Goal: Task Accomplishment & Management: Complete application form

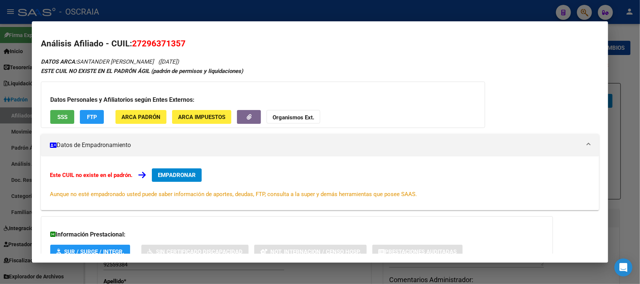
click at [195, 10] on div at bounding box center [320, 142] width 640 height 284
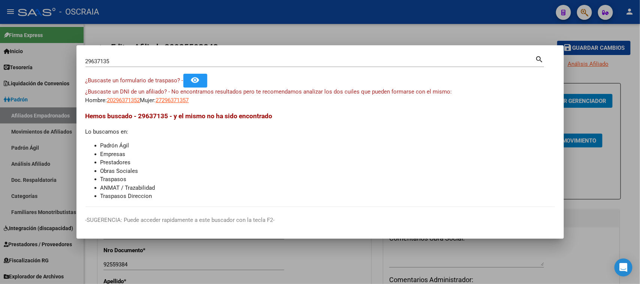
click at [158, 62] on input "29637135" at bounding box center [310, 61] width 450 height 7
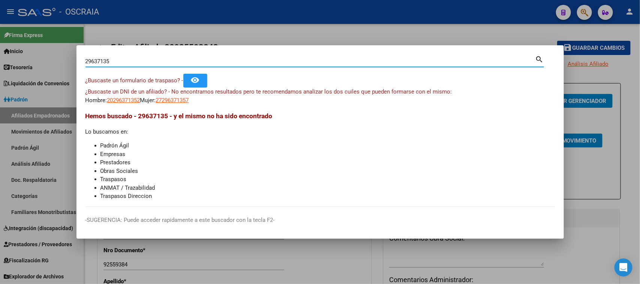
click at [158, 59] on input "29637135" at bounding box center [310, 61] width 450 height 7
drag, startPoint x: 158, startPoint y: 59, endPoint x: 23, endPoint y: 64, distance: 135.0
click at [23, 64] on div "29637135 Buscar (apellido, dni, cuil, nro traspaso, cuit, obra social) search ¿…" at bounding box center [320, 142] width 640 height 284
type input "20371489"
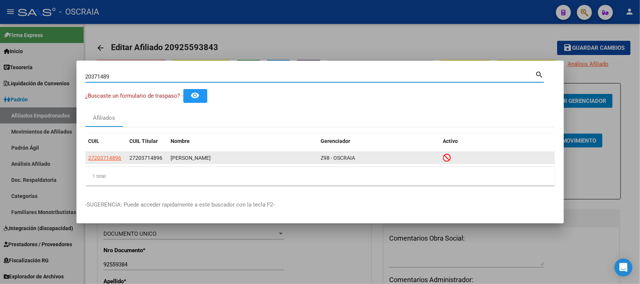
click at [180, 154] on datatable-body-cell "ROSALES SILVIA BEATRIZ" at bounding box center [243, 158] width 150 height 12
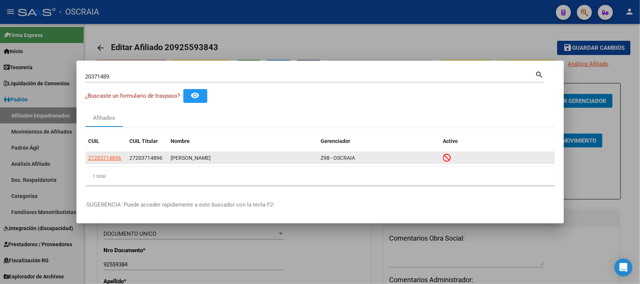
click at [180, 154] on div "ROSALES SILVIA BEATRIZ" at bounding box center [243, 158] width 144 height 9
click at [180, 155] on div "ROSALES SILVIA BEATRIZ" at bounding box center [243, 158] width 144 height 9
click at [181, 158] on div "ROSALES SILVIA BEATRIZ" at bounding box center [243, 158] width 144 height 9
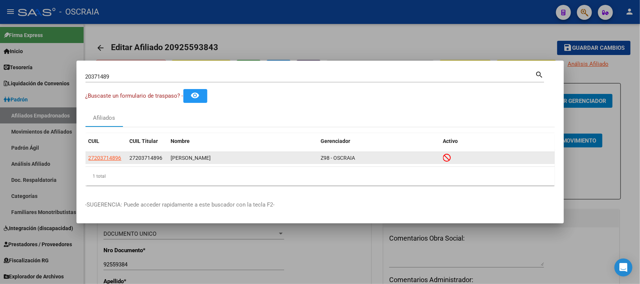
click at [181, 158] on div "ROSALES SILVIA BEATRIZ" at bounding box center [243, 158] width 144 height 9
drag, startPoint x: 234, startPoint y: 158, endPoint x: 224, endPoint y: 159, distance: 10.5
click at [224, 159] on div "ROSALES SILVIA BEATRIZ" at bounding box center [243, 158] width 144 height 9
click at [229, 158] on div "ROSALES SILVIA BEATRIZ" at bounding box center [243, 158] width 144 height 9
drag, startPoint x: 232, startPoint y: 158, endPoint x: 165, endPoint y: 161, distance: 67.9
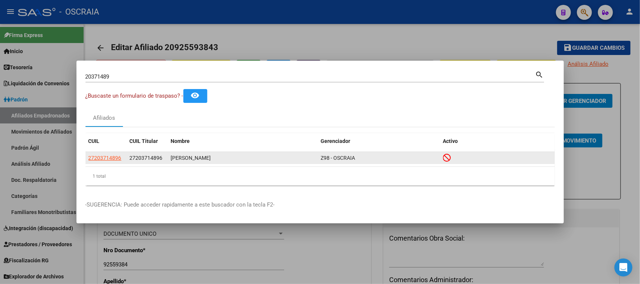
click at [165, 161] on div "27203714896 27203714896 ROSALES SILVIA BEATRIZ Z98 - OSCRAIA" at bounding box center [319, 158] width 469 height 12
copy div "ROSALES SILVIA BEATRIZ"
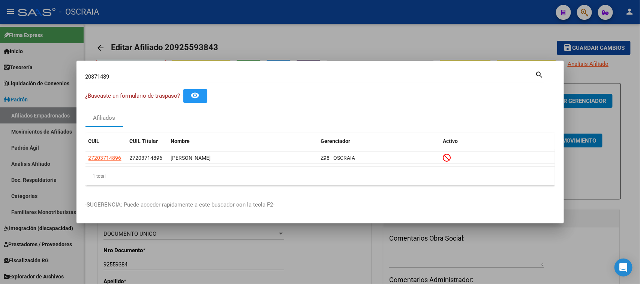
click at [341, 75] on input "20371489" at bounding box center [310, 76] width 450 height 7
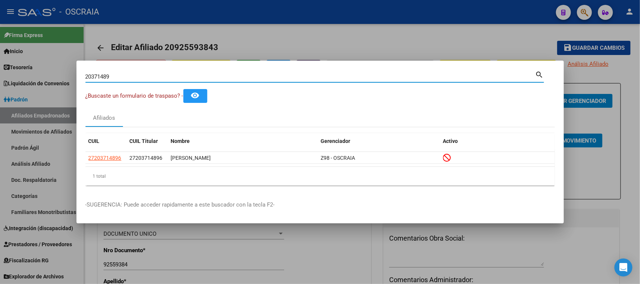
click at [338, 74] on input "20371489" at bounding box center [310, 76] width 450 height 7
click at [115, 151] on datatable-header "CUIL CUIL Titular Nombre Gerenciador Activo" at bounding box center [319, 142] width 469 height 19
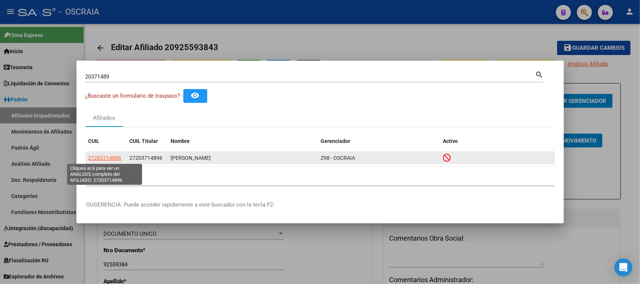
click at [110, 157] on span "27203714896" at bounding box center [104, 158] width 33 height 6
type textarea "27203714896"
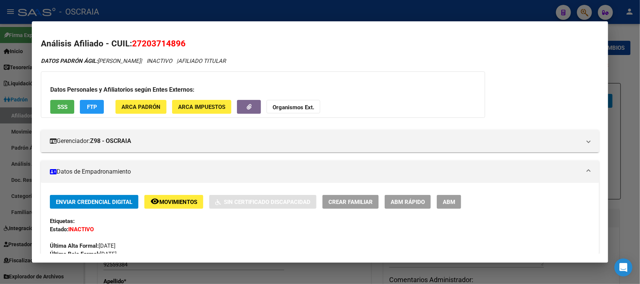
click at [59, 108] on span "SSS" at bounding box center [62, 107] width 10 height 7
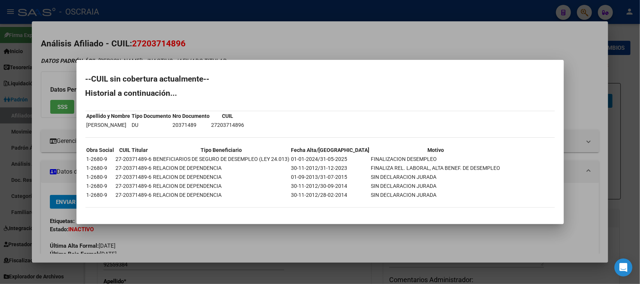
click at [256, 42] on div at bounding box center [320, 142] width 640 height 284
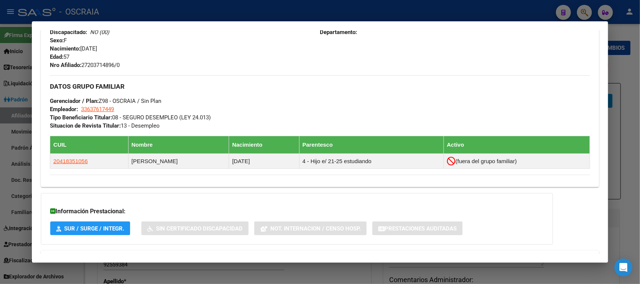
scroll to position [352, 0]
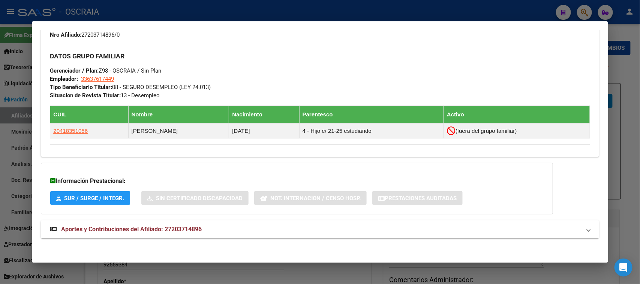
click at [178, 229] on span "Aportes y Contribuciones del Afiliado: 27203714896" at bounding box center [131, 229] width 141 height 7
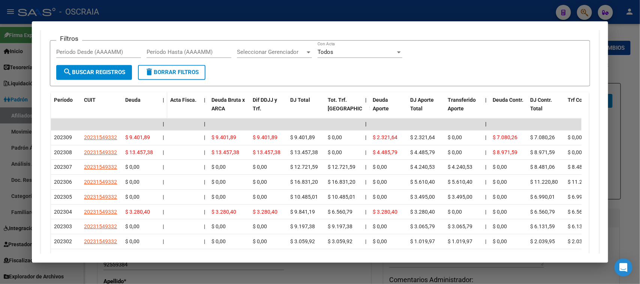
scroll to position [587, 0]
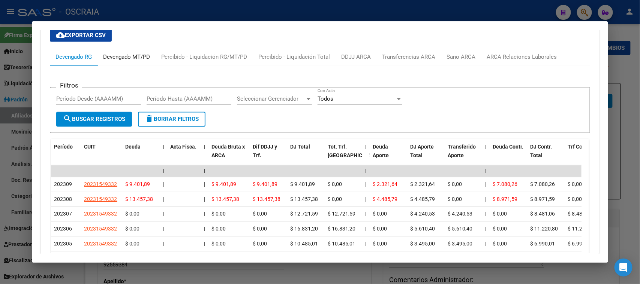
click at [136, 57] on div "Devengado MT/PD" at bounding box center [126, 57] width 47 height 8
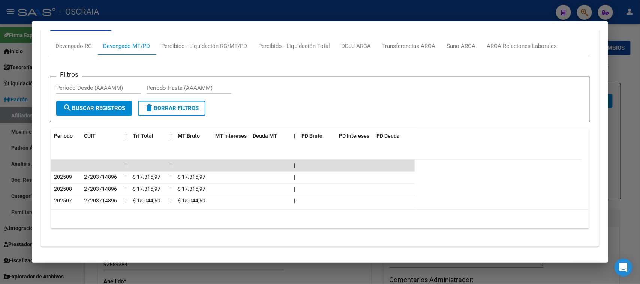
scroll to position [605, 0]
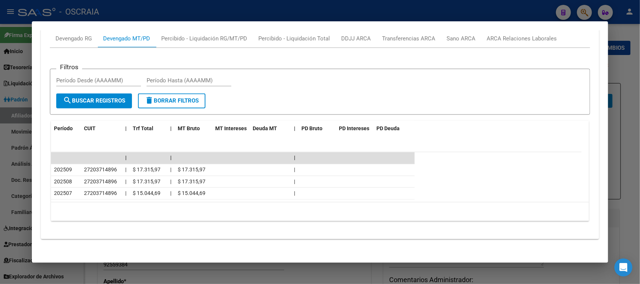
click at [224, 10] on div at bounding box center [320, 142] width 640 height 284
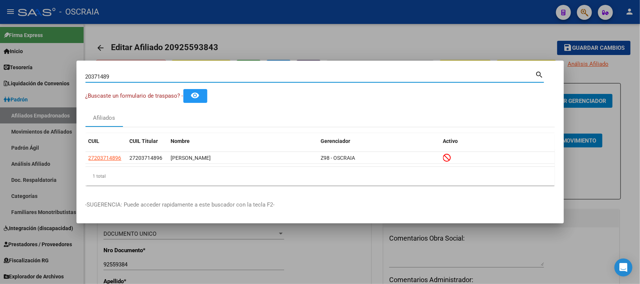
drag, startPoint x: 150, startPoint y: 75, endPoint x: 0, endPoint y: 78, distance: 149.9
click at [0, 78] on div "20371489 Buscar (apellido, dni, cuil, nro traspaso, cuit, obra social) search ¿…" at bounding box center [320, 142] width 640 height 284
paste input "37377363"
type input "37377363"
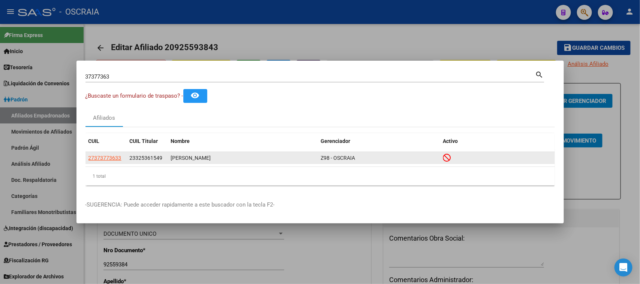
click at [93, 156] on app-link-go-to "27373773633" at bounding box center [104, 158] width 33 height 9
click at [96, 156] on span "27373773633" at bounding box center [104, 158] width 33 height 6
type textarea "27373773633"
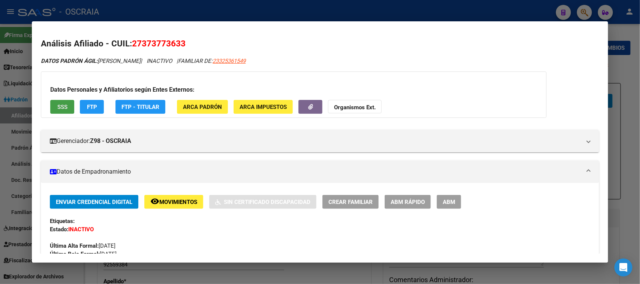
click at [62, 106] on span "SSS" at bounding box center [62, 107] width 10 height 7
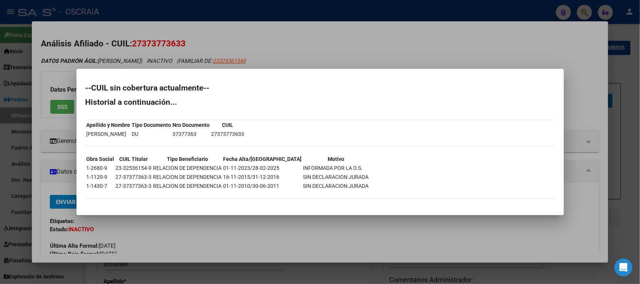
click at [308, 33] on div at bounding box center [320, 142] width 640 height 284
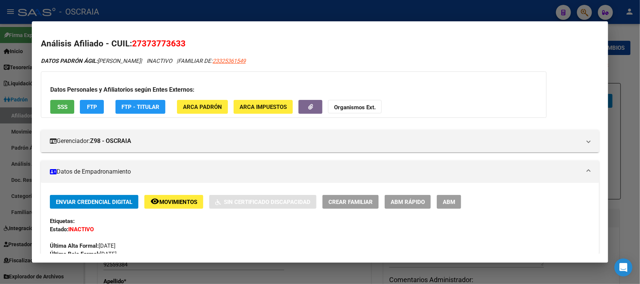
click at [289, 4] on div at bounding box center [320, 142] width 640 height 284
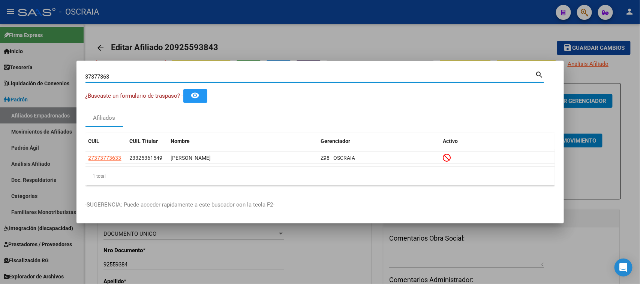
drag, startPoint x: 224, startPoint y: 77, endPoint x: 0, endPoint y: 75, distance: 224.1
click at [0, 75] on div "37377363 Buscar (apellido, dni, cuil, nro traspaso, cuit, obra social) search ¿…" at bounding box center [320, 142] width 640 height 284
paste input "57653046"
type input "57653046"
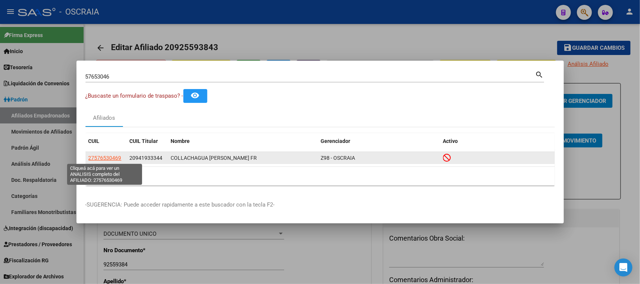
click at [101, 155] on span "27576530469" at bounding box center [104, 158] width 33 height 6
type textarea "27576530469"
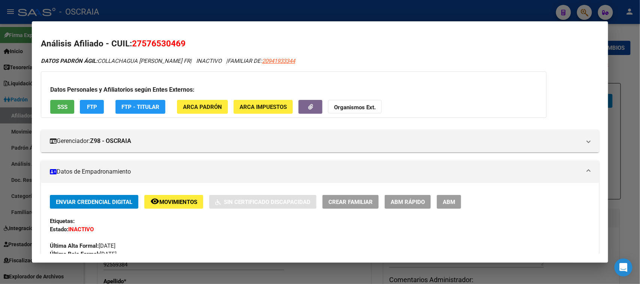
click at [152, 40] on span "27576530469" at bounding box center [159, 44] width 54 height 10
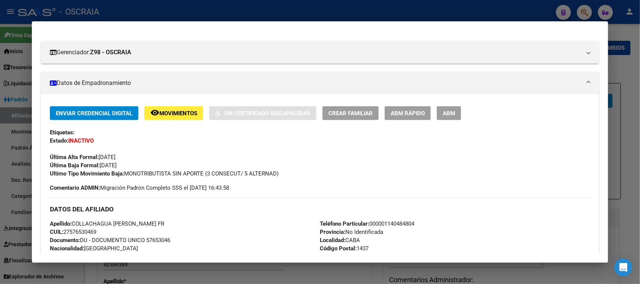
scroll to position [0, 0]
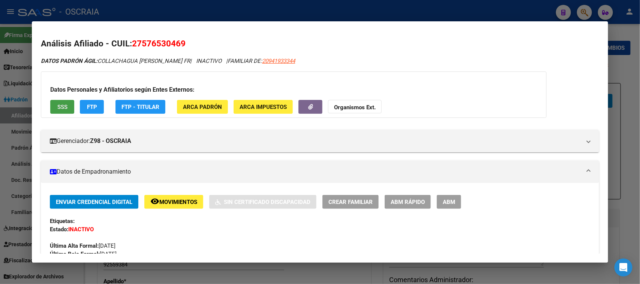
click at [70, 105] on button "SSS" at bounding box center [62, 107] width 24 height 14
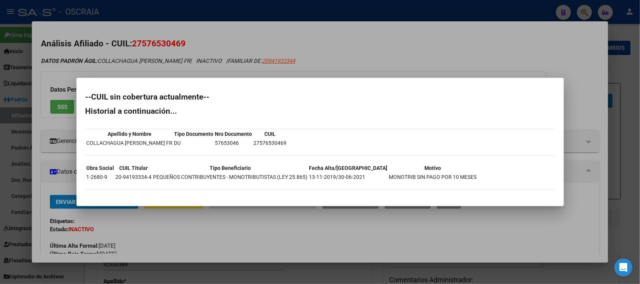
click at [408, 177] on td "MONOTRIB SIN PAGO POR 10 MESES" at bounding box center [433, 177] width 88 height 8
copy tbody "Obra Social CUIL Titular Tipo Beneficiario Fecha Alta/Baja Motivo 1-2680-9 20-9…"
drag, startPoint x: 202, startPoint y: 34, endPoint x: 206, endPoint y: 33, distance: 4.5
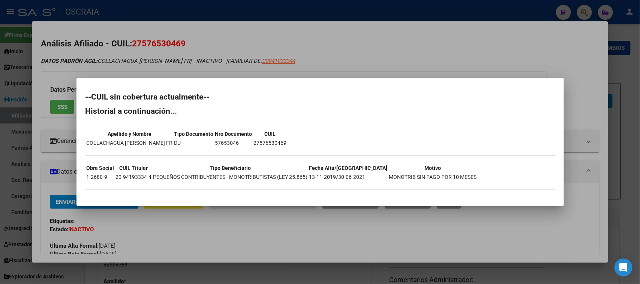
click at [202, 34] on div at bounding box center [320, 142] width 640 height 284
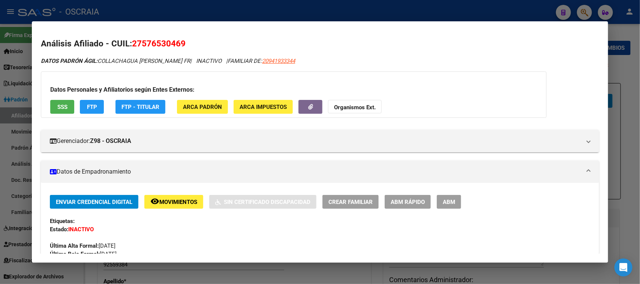
click at [214, 4] on div at bounding box center [320, 142] width 640 height 284
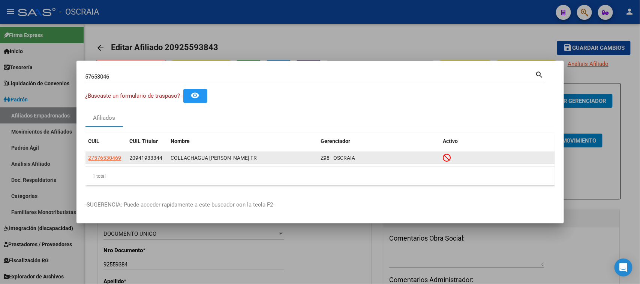
click at [94, 162] on app-link-go-to "27576530469" at bounding box center [104, 158] width 33 height 9
click at [92, 158] on span "27576530469" at bounding box center [104, 158] width 33 height 6
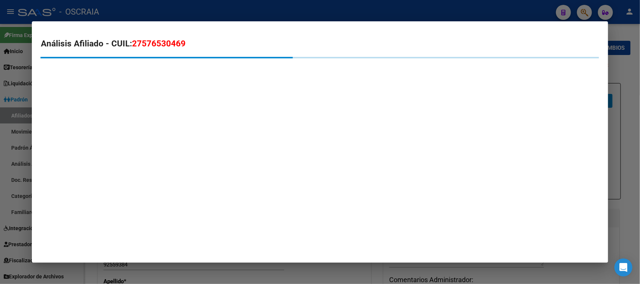
click at [90, 154] on mat-dialog-container "Análisis Afiliado - CUIL: 27576530469" at bounding box center [320, 142] width 576 height 242
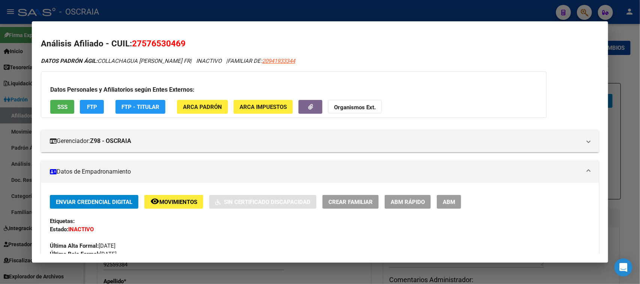
click at [274, 3] on div at bounding box center [320, 142] width 640 height 284
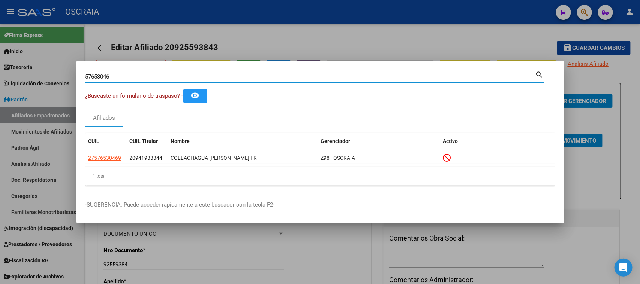
drag, startPoint x: 171, startPoint y: 77, endPoint x: 0, endPoint y: 134, distance: 180.3
click at [0, 134] on div "57653046 Buscar (apellido, dni, cuil, nro traspaso, cuit, obra social) search ¿…" at bounding box center [320, 142] width 640 height 284
paste input "42822874"
type input "42822874"
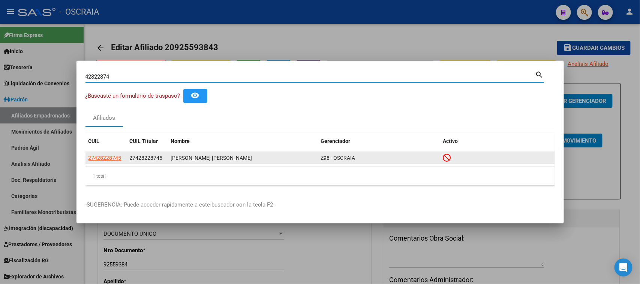
click at [96, 154] on app-link-go-to "27428228745" at bounding box center [104, 158] width 33 height 9
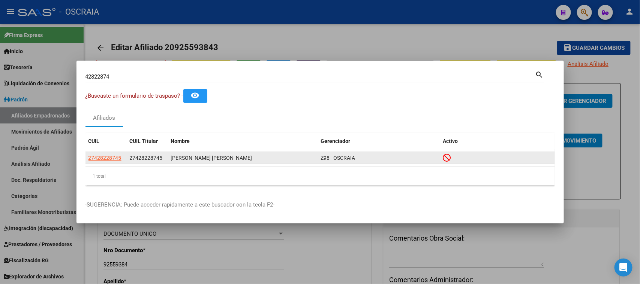
click at [105, 154] on app-link-go-to "27428228745" at bounding box center [104, 158] width 33 height 9
click at [101, 158] on span "27428228745" at bounding box center [104, 158] width 33 height 6
type textarea "27428228745"
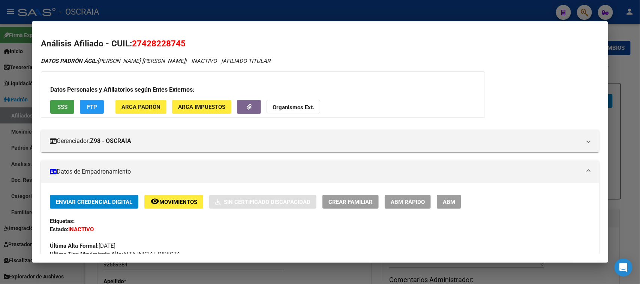
click at [62, 108] on span "SSS" at bounding box center [62, 107] width 10 height 7
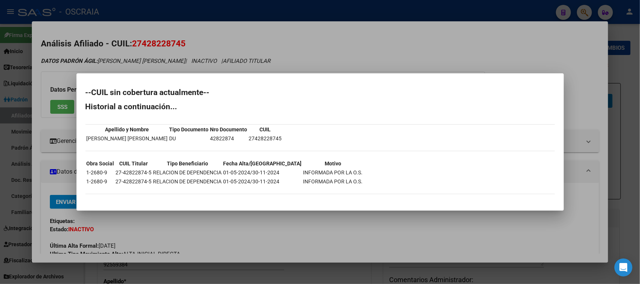
click at [217, 45] on div at bounding box center [320, 142] width 640 height 284
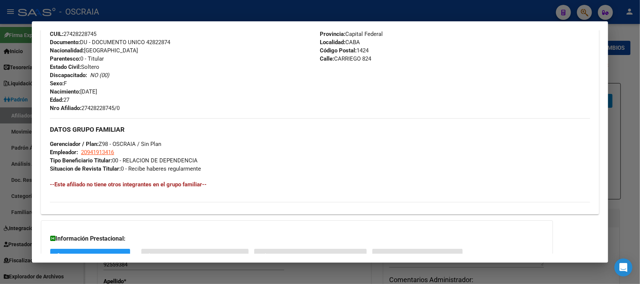
scroll to position [339, 0]
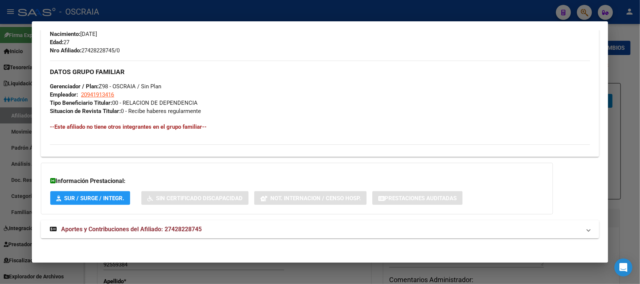
click at [167, 229] on span "Aportes y Contribuciones del Afiliado: 27428228745" at bounding box center [131, 229] width 141 height 7
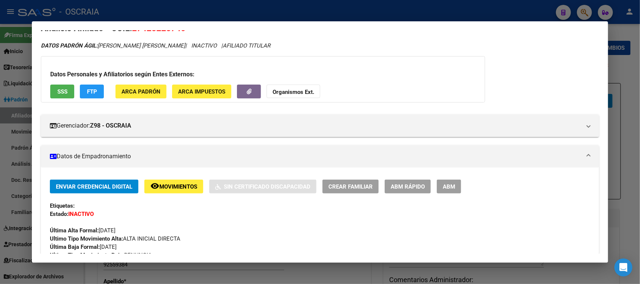
scroll to position [0, 0]
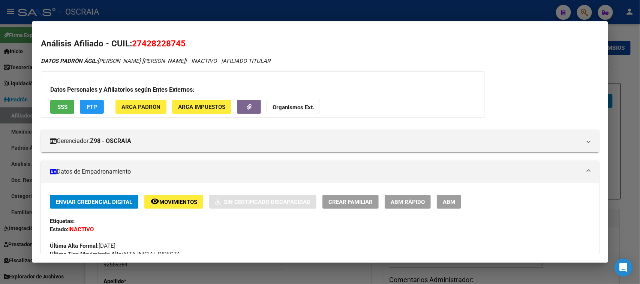
click at [162, 42] on span "27428228745" at bounding box center [159, 44] width 54 height 10
click at [162, 43] on span "27428228745" at bounding box center [159, 44] width 54 height 10
drag, startPoint x: 161, startPoint y: 44, endPoint x: 179, endPoint y: 33, distance: 21.2
click at [179, 33] on mat-dialog-content "Análisis Afiliado - CUIL: 27428228745 DATOS PADRÓN ÁGIL: SANCHEZ CANAZA HEIDI D…" at bounding box center [320, 142] width 576 height 224
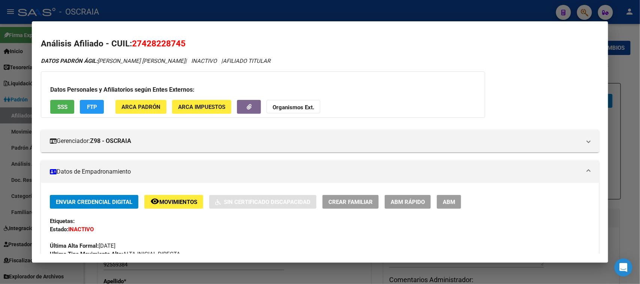
click at [159, 41] on span "27428228745" at bounding box center [159, 44] width 54 height 10
click at [67, 99] on div "Datos Personales y Afiliatorios según Entes Externos: SSS FTP ARCA Padrón ARCA …" at bounding box center [263, 95] width 444 height 46
click at [67, 103] on button "SSS" at bounding box center [62, 107] width 24 height 14
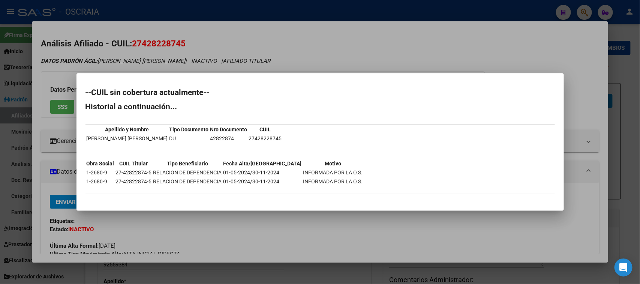
click at [263, 184] on td "01-05-2024/30-11-2024" at bounding box center [262, 182] width 79 height 8
click at [263, 175] on td "01-05-2024/30-11-2024" at bounding box center [262, 173] width 79 height 8
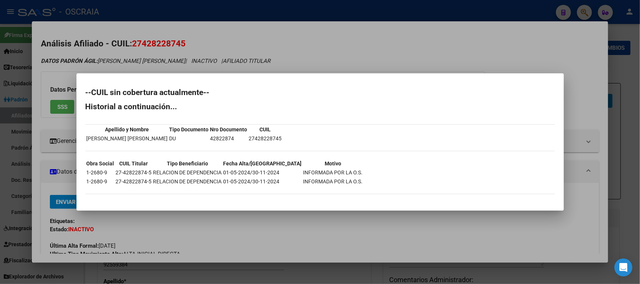
click at [263, 175] on td "01-05-2024/30-11-2024" at bounding box center [262, 173] width 79 height 8
click at [274, 170] on td "01-05-2024/30-11-2024" at bounding box center [262, 173] width 79 height 8
drag, startPoint x: 367, startPoint y: 30, endPoint x: 374, endPoint y: 31, distance: 6.5
click at [369, 30] on div at bounding box center [320, 142] width 640 height 284
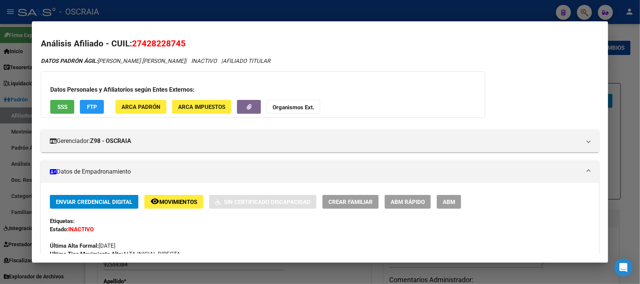
click at [377, 3] on div at bounding box center [320, 142] width 640 height 284
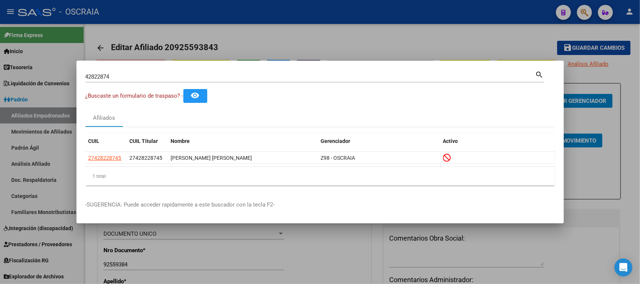
click at [186, 78] on input "42822874" at bounding box center [310, 76] width 450 height 7
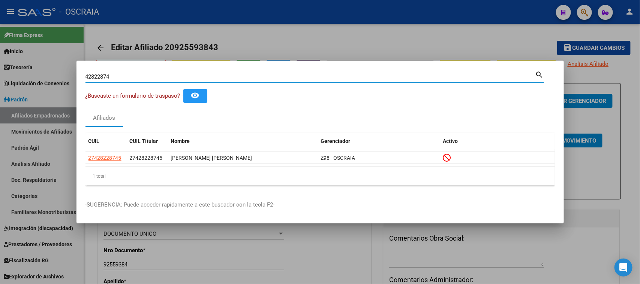
click at [186, 78] on input "42822874" at bounding box center [310, 76] width 450 height 7
type input "16463286"
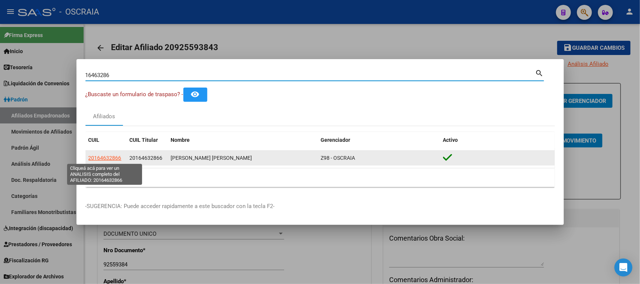
click at [100, 155] on span "20164632866" at bounding box center [104, 158] width 33 height 6
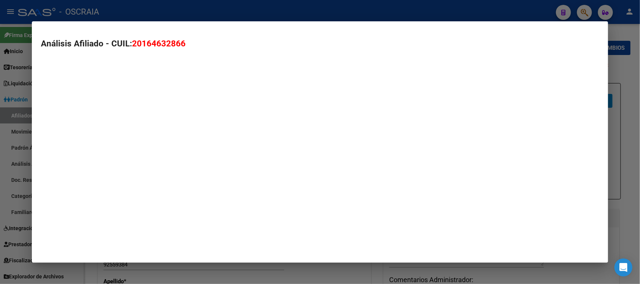
click at [102, 156] on mat-dialog-container "Análisis Afiliado - CUIL: 20164632866" at bounding box center [320, 142] width 576 height 242
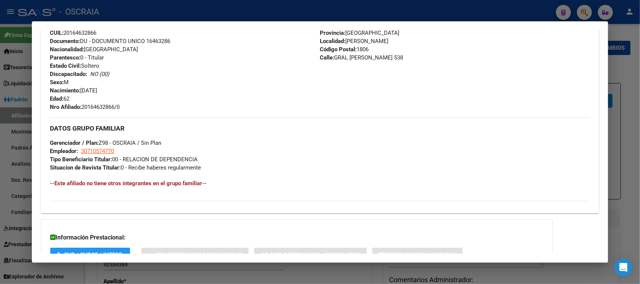
scroll to position [322, 0]
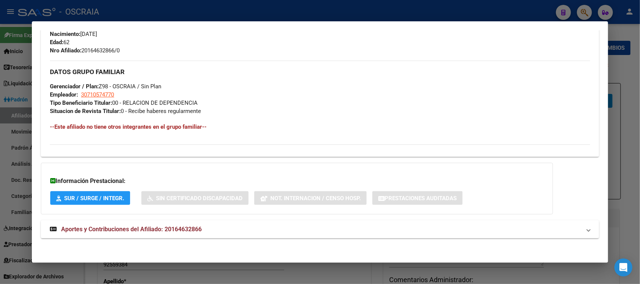
click at [165, 229] on span "Aportes y Contribuciones del Afiliado: 20164632866" at bounding box center [131, 229] width 141 height 7
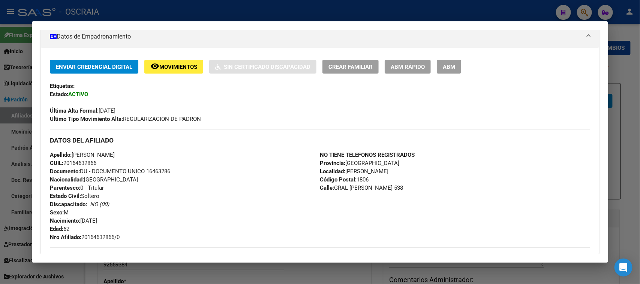
scroll to position [0, 0]
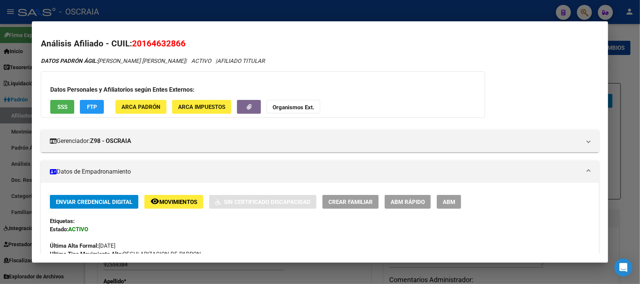
click at [179, 8] on div at bounding box center [320, 142] width 640 height 284
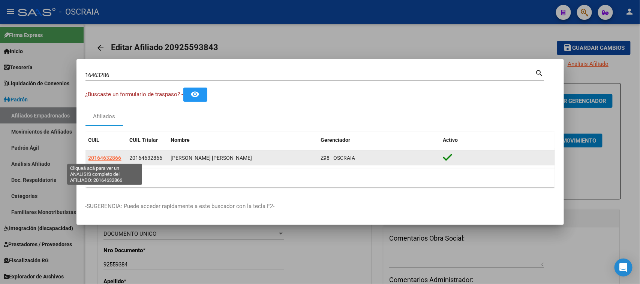
click at [105, 156] on span "20164632866" at bounding box center [104, 158] width 33 height 6
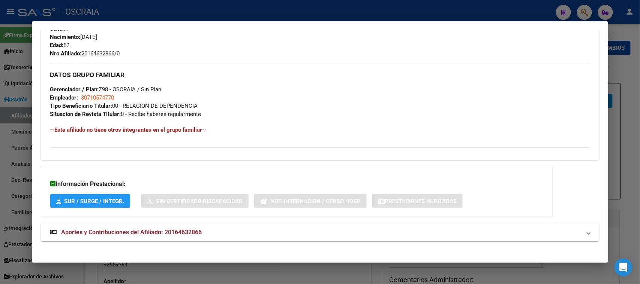
scroll to position [322, 0]
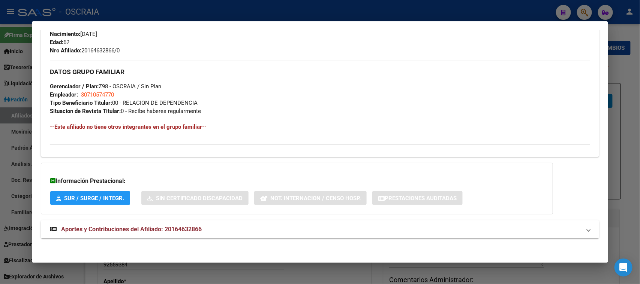
click at [185, 223] on mat-expansion-panel-header "Aportes y Contribuciones del Afiliado: 20164632866" at bounding box center [320, 230] width 558 height 18
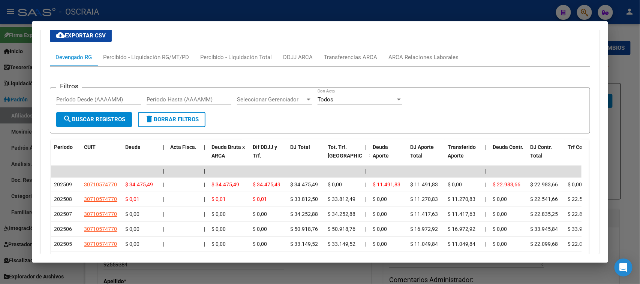
scroll to position [604, 0]
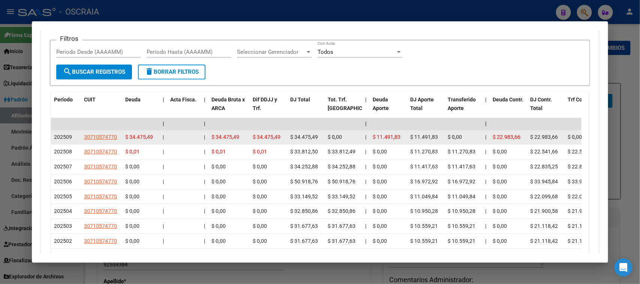
click at [97, 133] on app-link-go-to "30710574770" at bounding box center [100, 137] width 33 height 9
click at [106, 136] on span "30710574770" at bounding box center [100, 138] width 33 height 6
type textarea "30710574770"
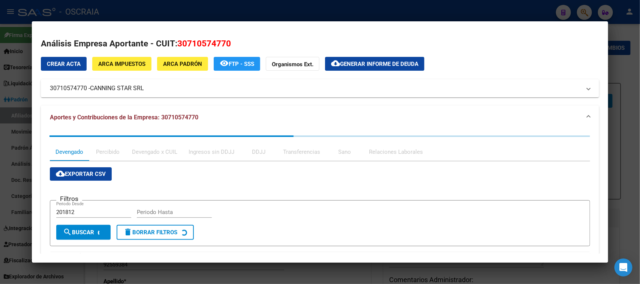
click at [183, 6] on div at bounding box center [320, 142] width 640 height 284
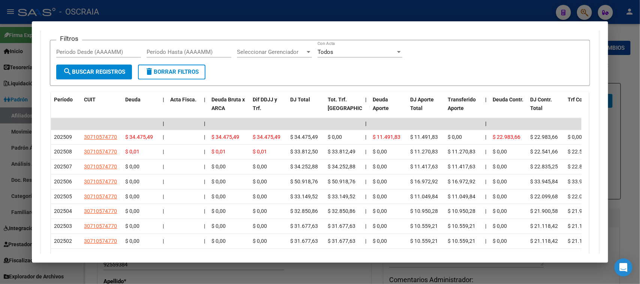
click at [186, 12] on div at bounding box center [320, 142] width 640 height 284
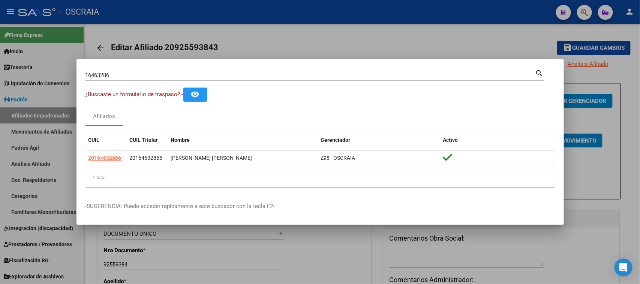
click at [129, 76] on input "16463286" at bounding box center [310, 75] width 450 height 7
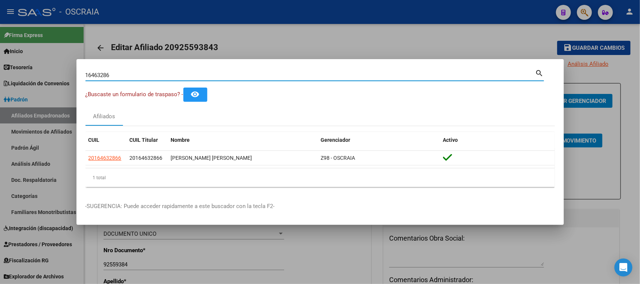
drag, startPoint x: 130, startPoint y: 76, endPoint x: 0, endPoint y: 90, distance: 130.5
click at [0, 90] on div "16463286 Buscar (apellido, dni, cuil, nro traspaso, cuit, obra social) search ¿…" at bounding box center [320, 142] width 640 height 284
type input "33194150"
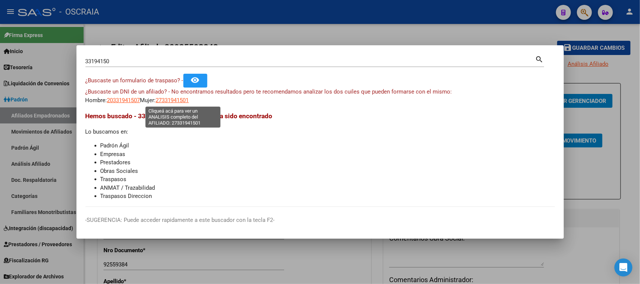
click at [175, 99] on span "27331941501" at bounding box center [172, 100] width 33 height 7
type textarea "27331941501"
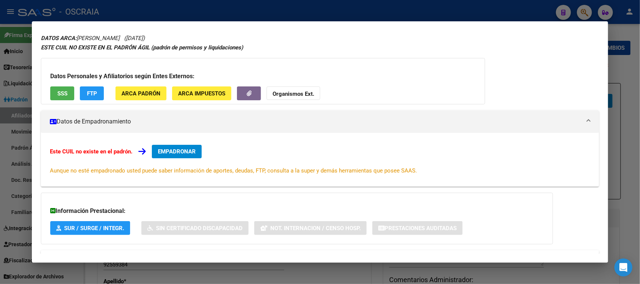
scroll to position [54, 0]
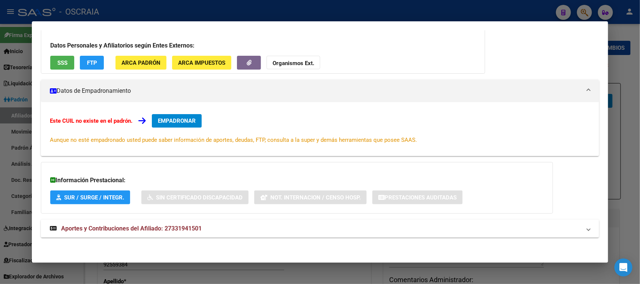
click at [195, 218] on div "DATOS ARCA: PAOLI CINTIA GISELE (03/08/1987) ESTE CUIL NO EXISTE EN EL PADRÓN Á…" at bounding box center [320, 125] width 558 height 244
click at [195, 223] on mat-expansion-panel-header "Aportes y Contribuciones del Afiliado: 27331941501" at bounding box center [320, 229] width 558 height 18
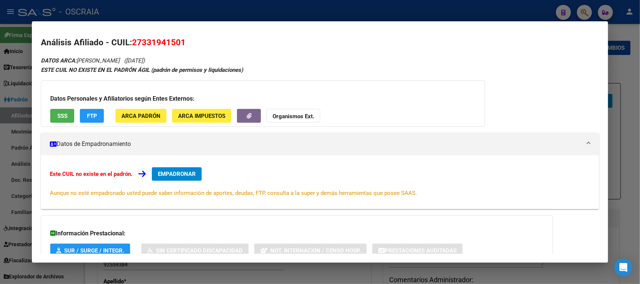
scroll to position [0, 0]
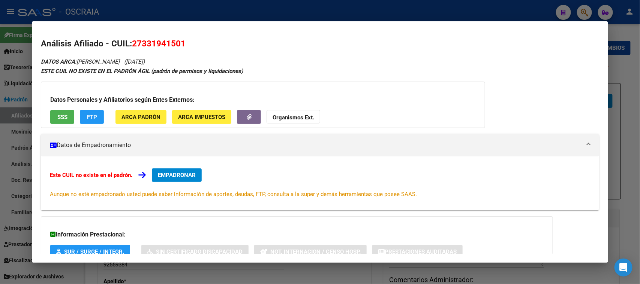
click at [176, 33] on mat-dialog-content "Análisis Afiliado - CUIL: 27331941501 DATOS ARCA: PAOLI CINTIA GISELE (03/08/19…" at bounding box center [320, 142] width 576 height 224
click at [172, 36] on mat-dialog-content "Análisis Afiliado - CUIL: 27331941501 DATOS ARCA: PAOLI CINTIA GISELE (03/08/19…" at bounding box center [320, 142] width 576 height 224
click at [70, 117] on button "SSS" at bounding box center [62, 117] width 24 height 14
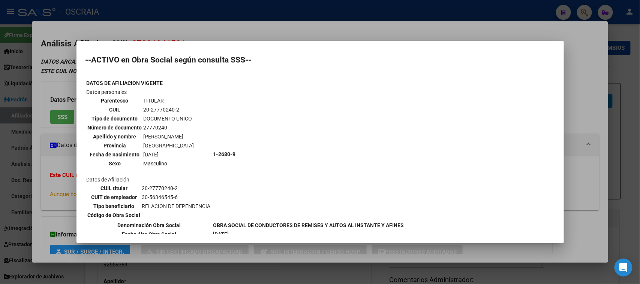
click at [175, 136] on td "[PERSON_NAME]" at bounding box center [168, 137] width 51 height 8
click at [161, 113] on td "20-27770240-2" at bounding box center [168, 110] width 51 height 8
copy tbody "20-27770240-2"
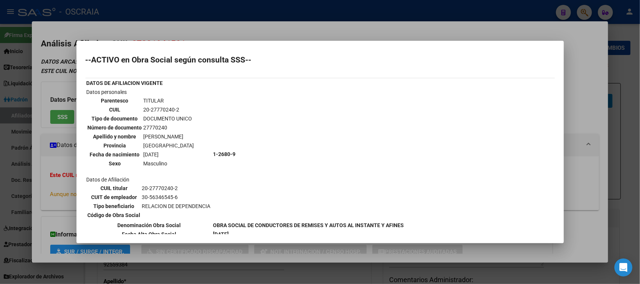
click at [175, 16] on div at bounding box center [320, 142] width 640 height 284
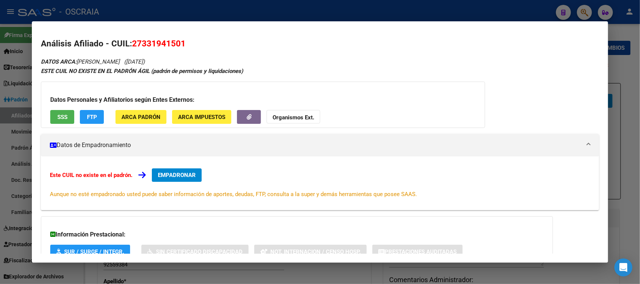
click at [173, 8] on div at bounding box center [320, 142] width 640 height 284
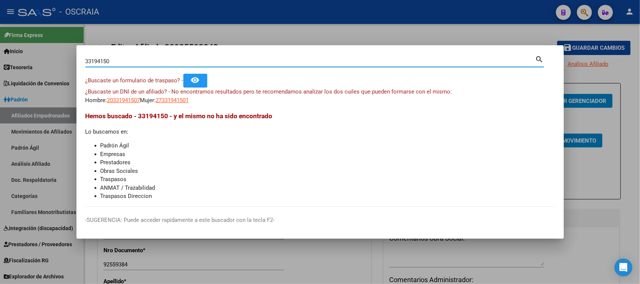
click at [150, 60] on input "33194150" at bounding box center [310, 61] width 450 height 7
drag, startPoint x: 151, startPoint y: 59, endPoint x: 30, endPoint y: 57, distance: 121.5
click at [30, 57] on div "33194150 Buscar (apellido, dni, cuil, nro traspaso, cuit, obra social) search ¿…" at bounding box center [320, 142] width 640 height 284
paste input "20-27770240-2"
type input "20277702402"
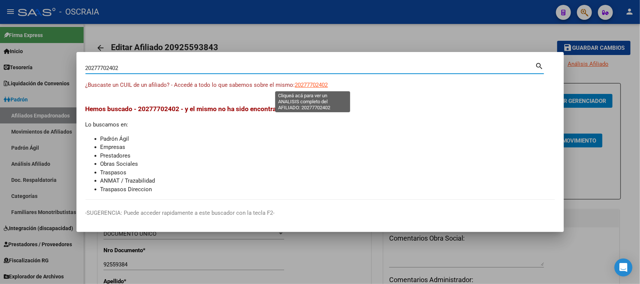
click at [312, 88] on span "20277702402" at bounding box center [311, 85] width 33 height 7
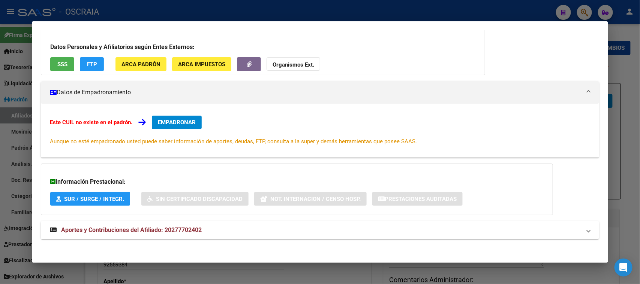
scroll to position [54, 0]
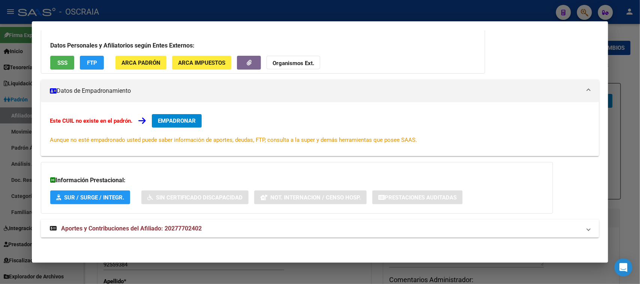
click at [195, 216] on div "DATOS ARCA: KOCH LUCIANO OSCAR (04/11/1979) ESTE CUIL NO EXISTE EN EL PADRÓN ÁG…" at bounding box center [320, 125] width 558 height 244
click at [195, 223] on mat-expansion-panel-header "Aportes y Contribuciones del Afiliado: 20277702402" at bounding box center [320, 229] width 558 height 18
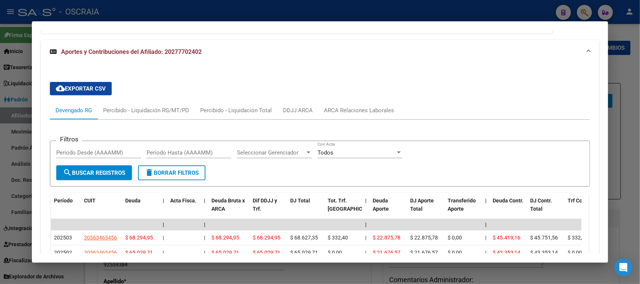
scroll to position [303, 0]
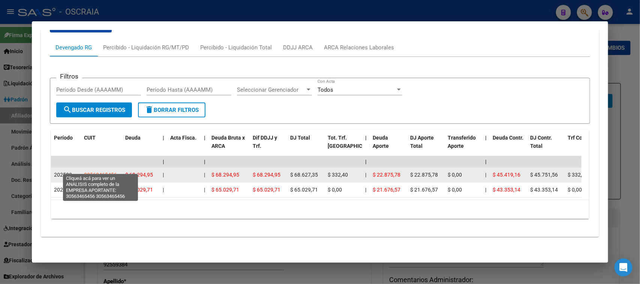
click at [99, 172] on span "30563465456" at bounding box center [100, 175] width 33 height 6
type textarea "30563465456"
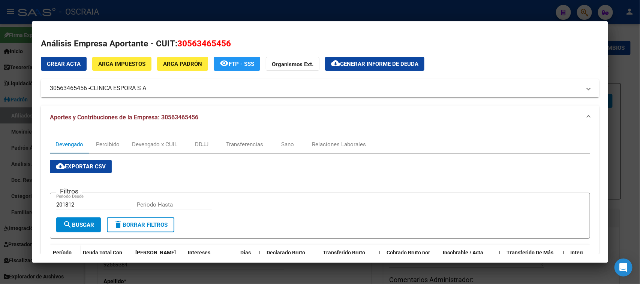
click at [186, 4] on div at bounding box center [320, 142] width 640 height 284
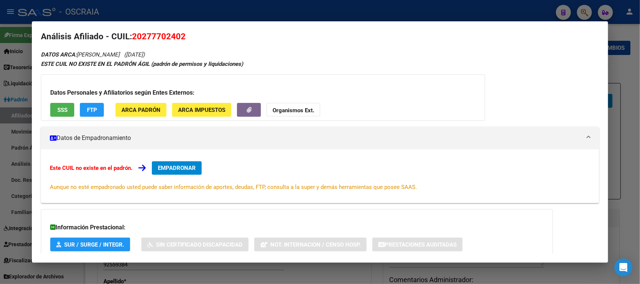
scroll to position [0, 0]
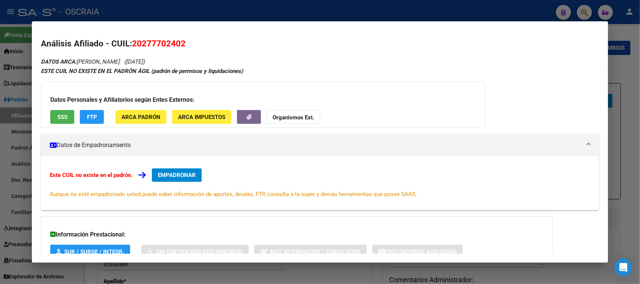
click at [188, 2] on div at bounding box center [320, 142] width 640 height 284
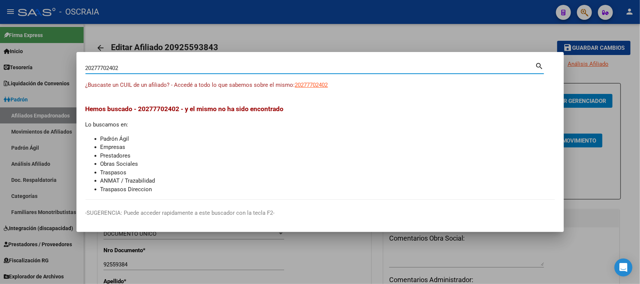
drag, startPoint x: 146, startPoint y: 66, endPoint x: 85, endPoint y: 63, distance: 61.2
click at [85, 63] on div "20277702402 Buscar (apellido, dni, cuil, nro traspaso, cuit, obra social)" at bounding box center [310, 68] width 450 height 11
type input "33194150"
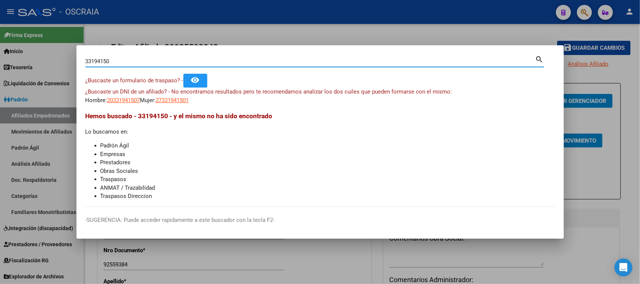
click at [185, 96] on app-link-go-to "27331941501" at bounding box center [172, 100] width 33 height 9
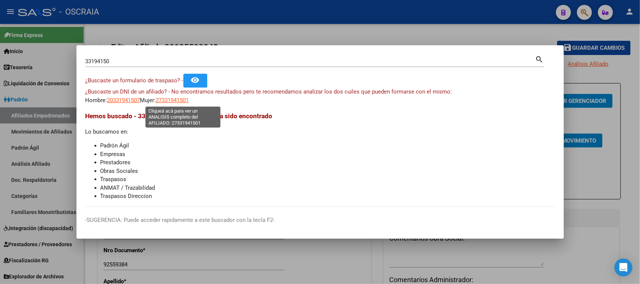
click at [178, 104] on app-link-go-to "27331941501" at bounding box center [172, 100] width 33 height 9
click at [176, 102] on span "27331941501" at bounding box center [172, 100] width 33 height 7
type textarea "27331941501"
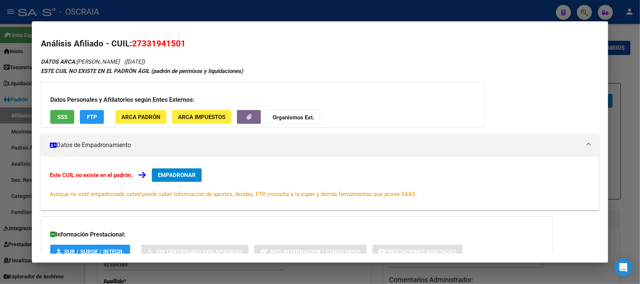
click at [163, 42] on span "27331941501" at bounding box center [159, 44] width 54 height 10
copy span "27331941501"
click at [68, 117] on button "SSS" at bounding box center [62, 117] width 24 height 14
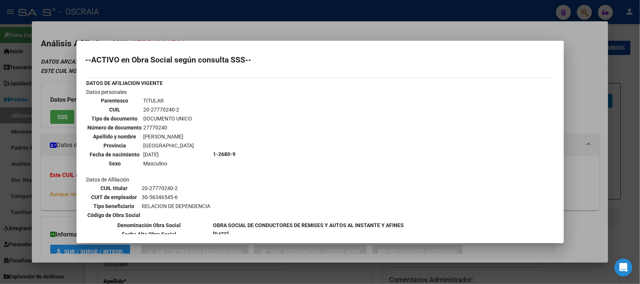
click at [163, 106] on td "20-27770240-2" at bounding box center [168, 110] width 51 height 8
copy tbody "20-27770240-2"
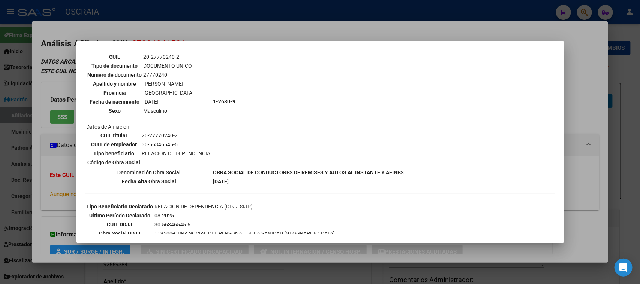
scroll to position [93, 0]
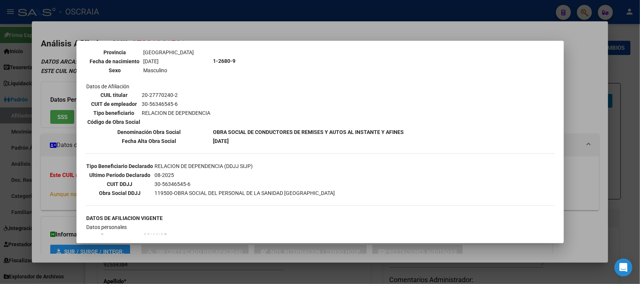
drag, startPoint x: 322, startPoint y: 190, endPoint x: 126, endPoint y: 153, distance: 200.4
click at [255, 171] on td "08-2025" at bounding box center [244, 175] width 181 height 8
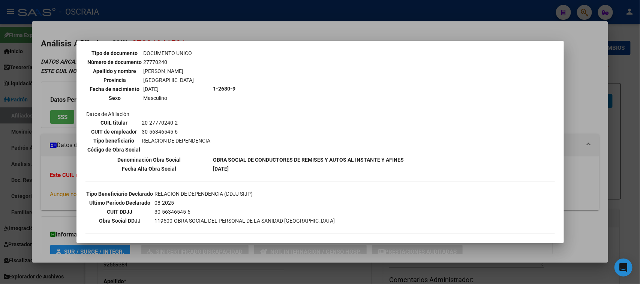
scroll to position [0, 0]
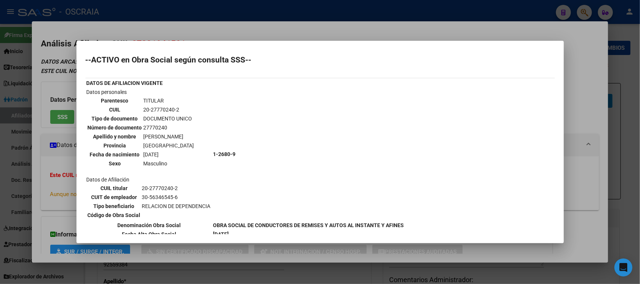
click at [164, 106] on td "20-27770240-2" at bounding box center [168, 110] width 51 height 8
click at [161, 108] on td "20-27770240-2" at bounding box center [168, 110] width 51 height 8
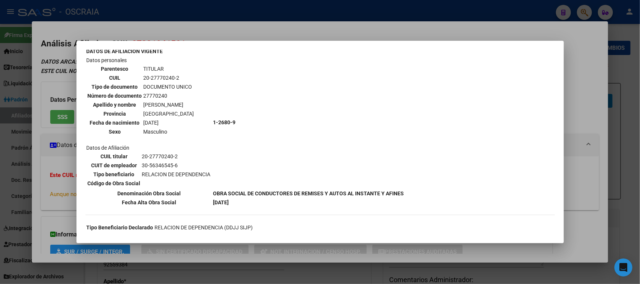
scroll to position [46, 0]
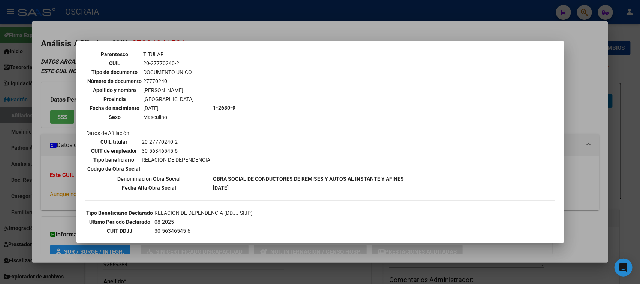
click at [182, 28] on div at bounding box center [320, 142] width 640 height 284
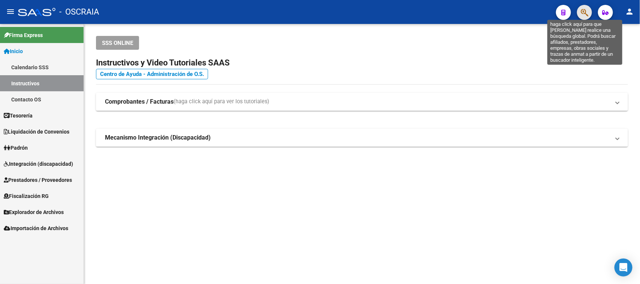
click at [582, 9] on icon "button" at bounding box center [584, 12] width 7 height 9
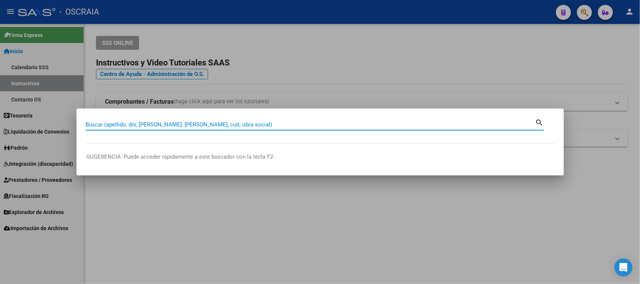
paste input "[PERSON_NAME]"
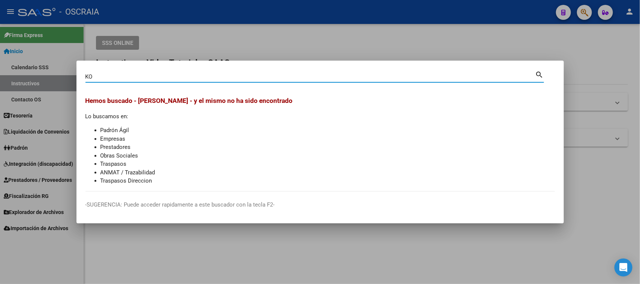
type input "K"
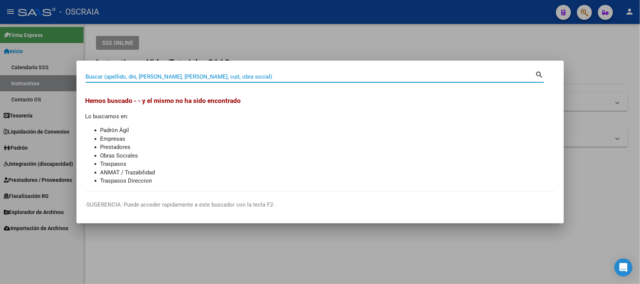
click at [262, 70] on div "Buscar (apellido, dni, [PERSON_NAME], nro traspaso, cuit, obra social) search" at bounding box center [314, 76] width 458 height 13
click at [261, 74] on input "Buscar (apellido, dni, [PERSON_NAME], [PERSON_NAME], cuit, obra social)" at bounding box center [310, 76] width 450 height 7
paste input "20-27770240-2"
type input "20277702402"
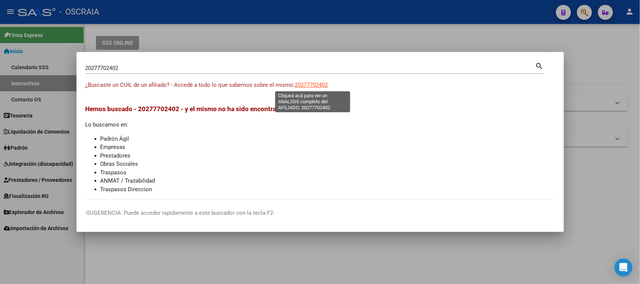
click at [312, 85] on span "20277702402" at bounding box center [311, 85] width 33 height 7
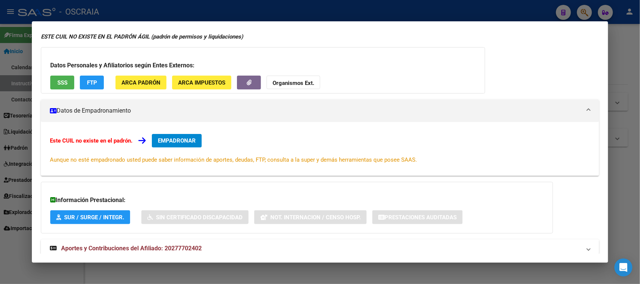
scroll to position [54, 0]
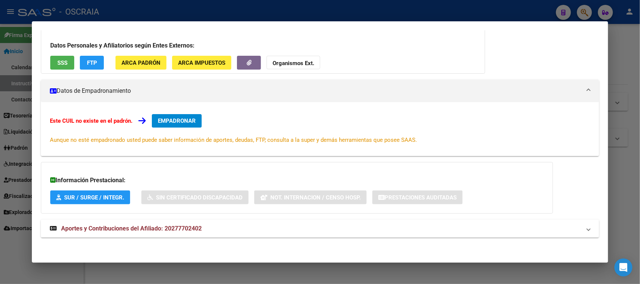
click at [178, 120] on span "EMPADRONAR" at bounding box center [177, 121] width 38 height 7
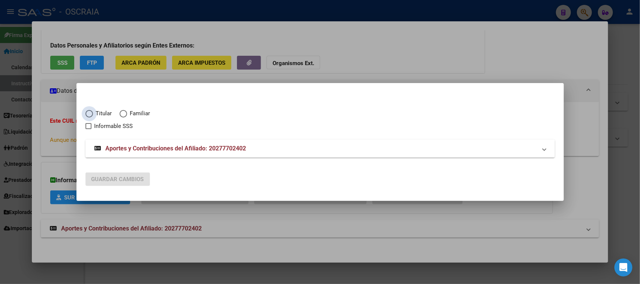
click at [102, 111] on span "Titular" at bounding box center [102, 113] width 19 height 9
click at [93, 111] on input "Titular" at bounding box center [88, 113] width 7 height 7
radio input "true"
checkbox input "true"
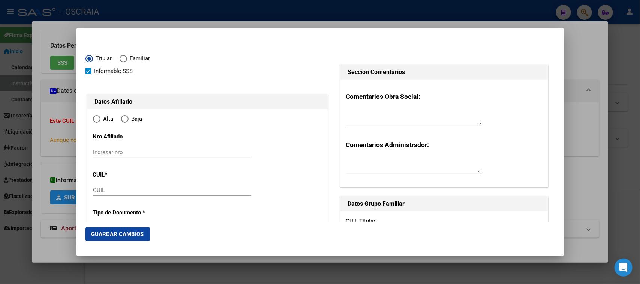
type input "20-27770240-2"
type input "27770240"
type input "[PERSON_NAME]"
type input "[DATE]"
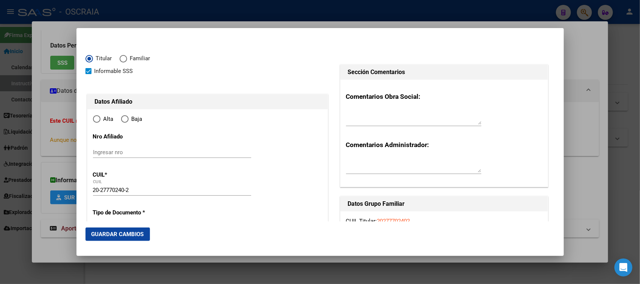
type input "BURZACO"
type input "1852"
type input "CNEL [PERSON_NAME]"
type input "1637"
radio input "true"
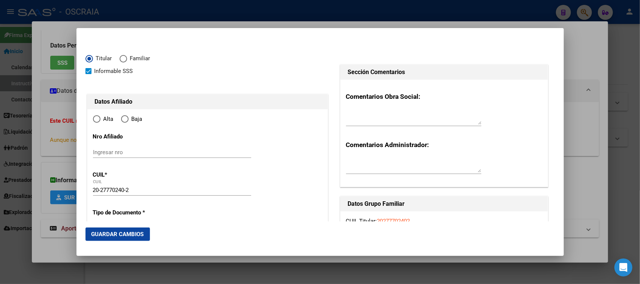
type input "BURZACO"
click at [155, 153] on input "Ingresar nro" at bounding box center [172, 152] width 158 height 7
paste input "20277702402"
type input "20277702402"
click at [125, 117] on span "Elija una opción" at bounding box center [124, 118] width 7 height 7
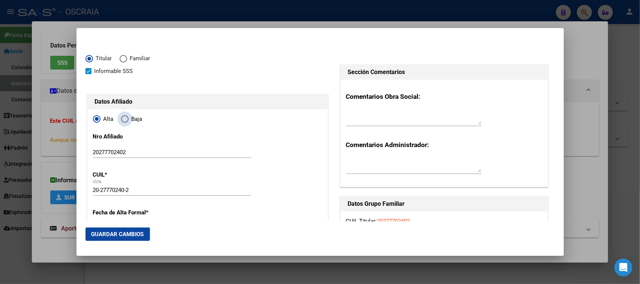
click at [125, 117] on input "Baja" at bounding box center [124, 118] width 7 height 7
radio input "true"
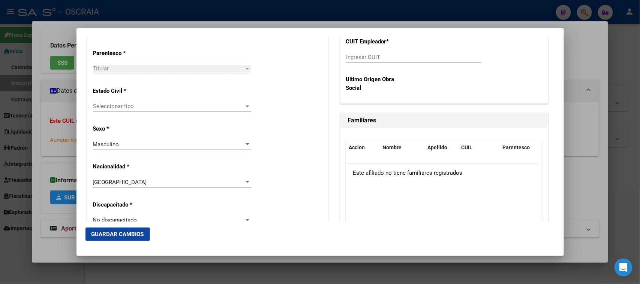
scroll to position [374, 0]
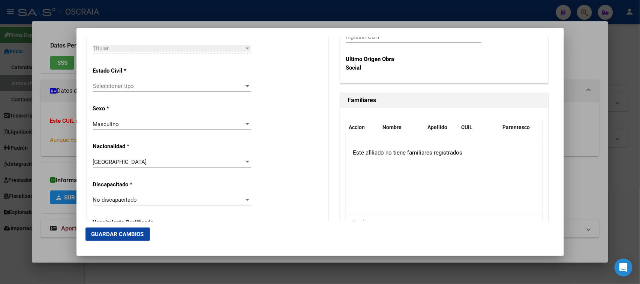
click at [161, 81] on div "Seleccionar tipo Seleccionar tipo" at bounding box center [172, 86] width 158 height 11
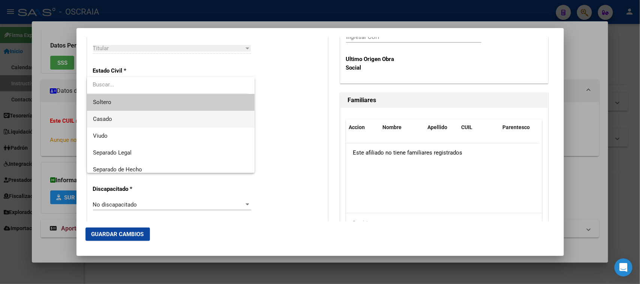
drag, startPoint x: 165, startPoint y: 103, endPoint x: 156, endPoint y: 123, distance: 21.8
click at [156, 123] on div "[PERSON_NAME] Viudo Separado Legal Separado de Hecho Divorciado Convivencia" at bounding box center [171, 125] width 168 height 96
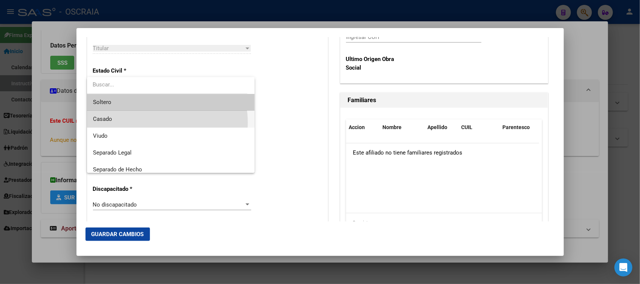
click at [156, 123] on span "Casado" at bounding box center [171, 119] width 156 height 17
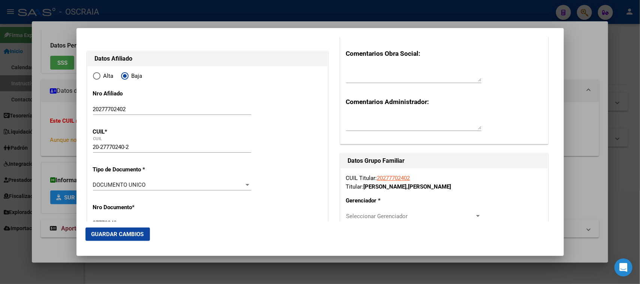
scroll to position [0, 0]
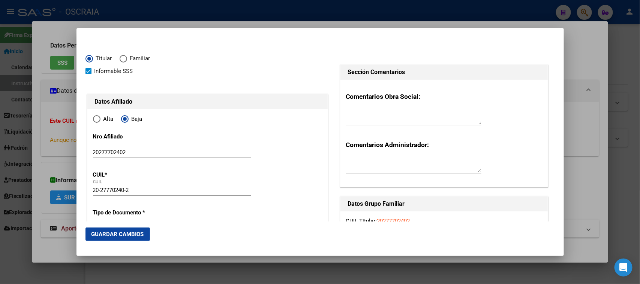
click at [141, 239] on button "Guardar Cambios" at bounding box center [117, 234] width 64 height 13
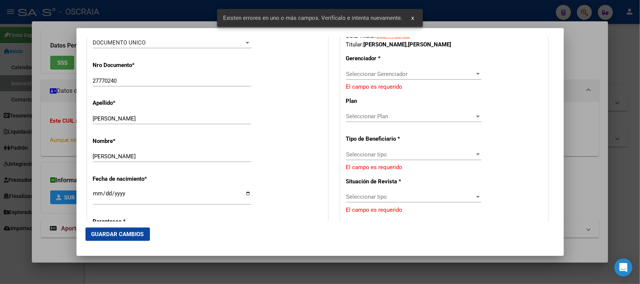
scroll to position [141, 0]
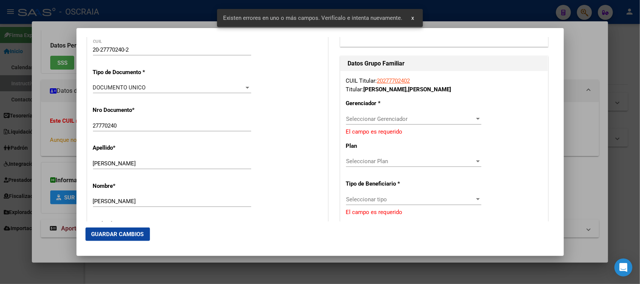
click at [382, 119] on span "Seleccionar Gerenciador" at bounding box center [410, 119] width 129 height 7
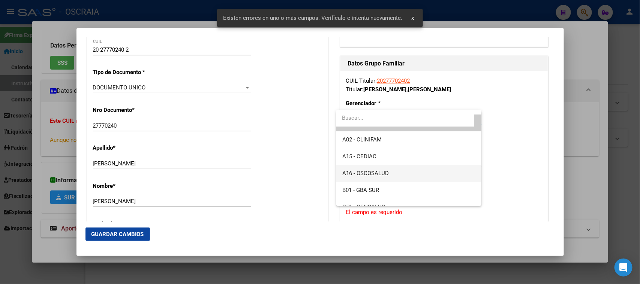
scroll to position [46, 0]
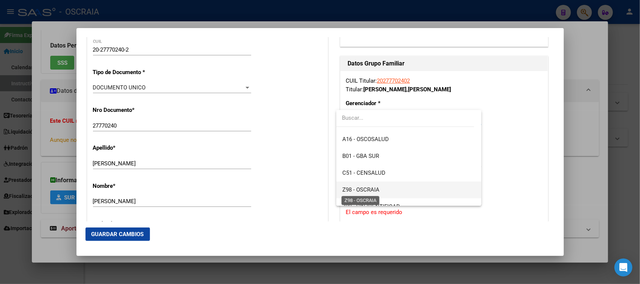
click at [370, 189] on span "Z98 - OSCRAIA" at bounding box center [360, 190] width 37 height 7
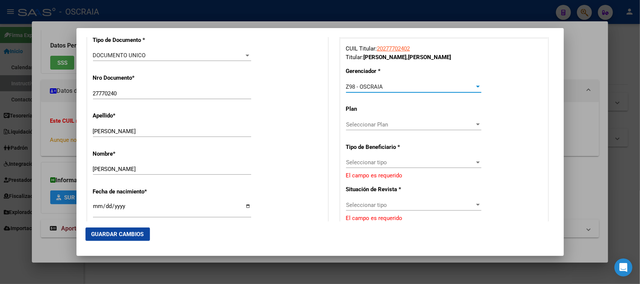
scroll to position [187, 0]
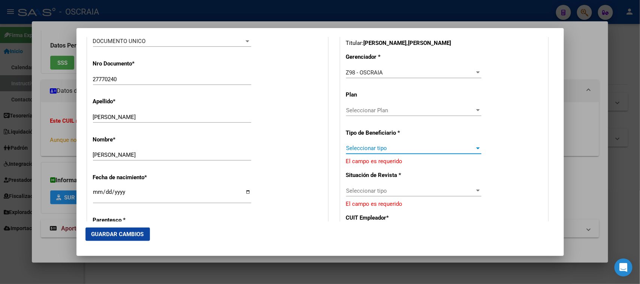
click at [374, 150] on span "Seleccionar tipo" at bounding box center [410, 148] width 129 height 7
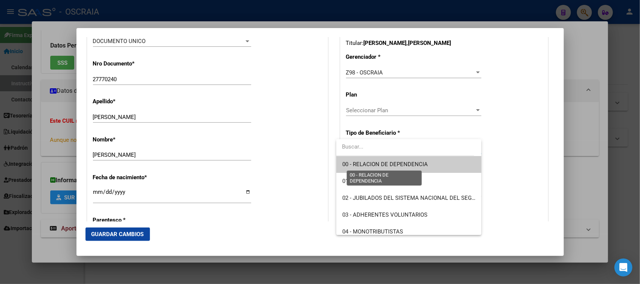
click at [391, 163] on span "00 - RELACION DE DEPENDENCIA" at bounding box center [384, 164] width 85 height 7
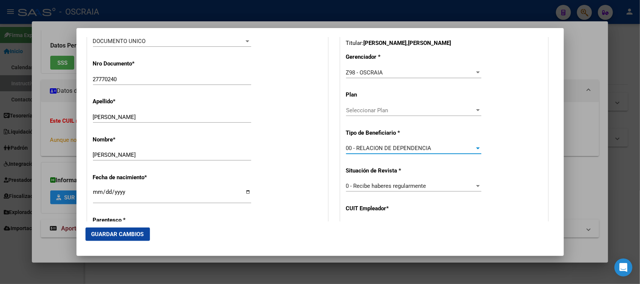
type input "30-56346545-6"
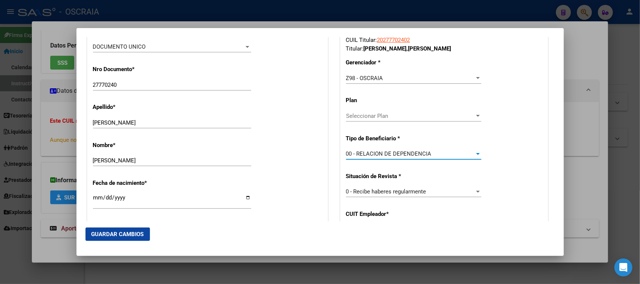
scroll to position [0, 0]
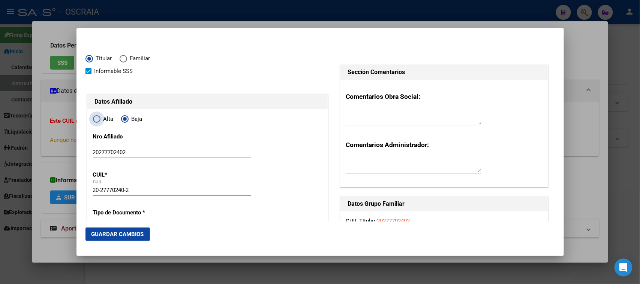
click at [96, 123] on span "Elija una opción" at bounding box center [96, 118] width 7 height 7
click at [96, 123] on input "Alta" at bounding box center [96, 118] width 7 height 7
radio input "true"
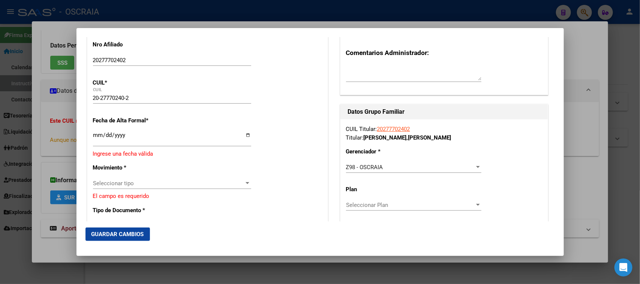
scroll to position [93, 0]
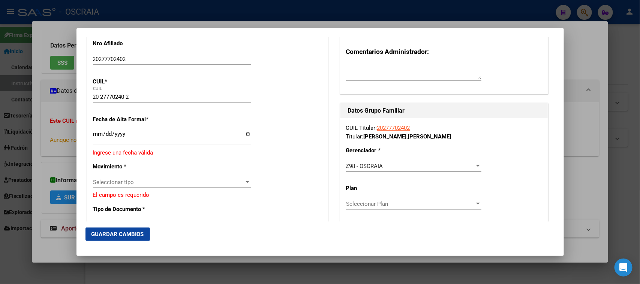
click at [101, 135] on input "Ingresar fecha" at bounding box center [172, 137] width 158 height 12
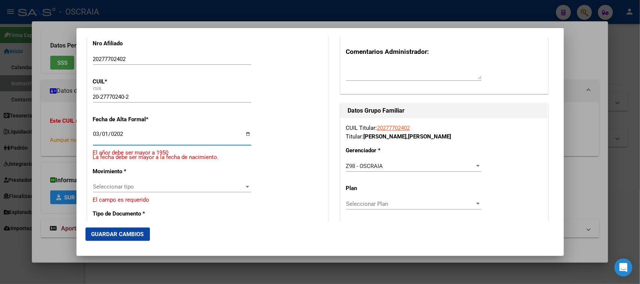
type input "[DATE]"
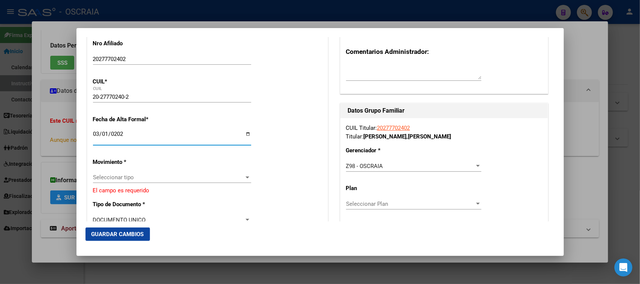
drag, startPoint x: 100, startPoint y: 169, endPoint x: 102, endPoint y: 174, distance: 5.1
click at [103, 176] on span "Seleccionar tipo" at bounding box center [168, 177] width 151 height 7
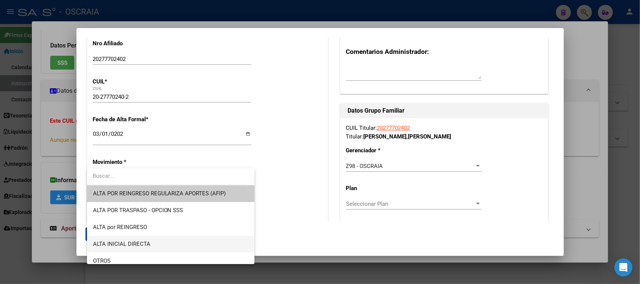
click at [134, 241] on span "ALTA INICIAL DIRECTA" at bounding box center [171, 244] width 156 height 17
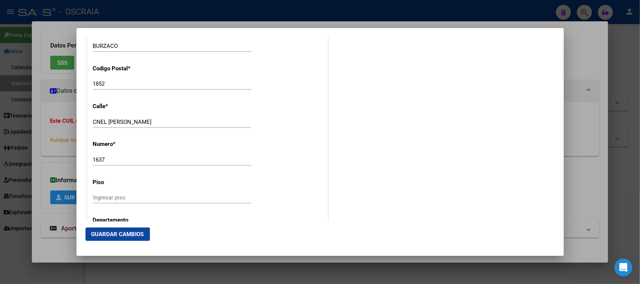
scroll to position [796, 0]
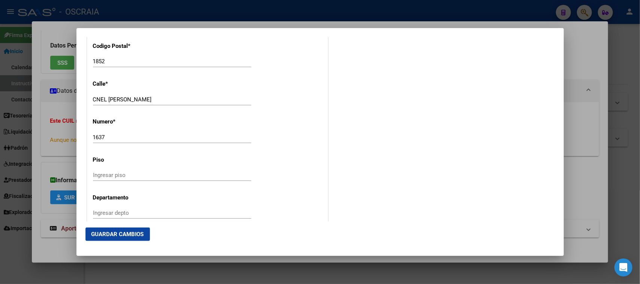
click at [130, 236] on span "Guardar Cambios" at bounding box center [117, 234] width 52 height 7
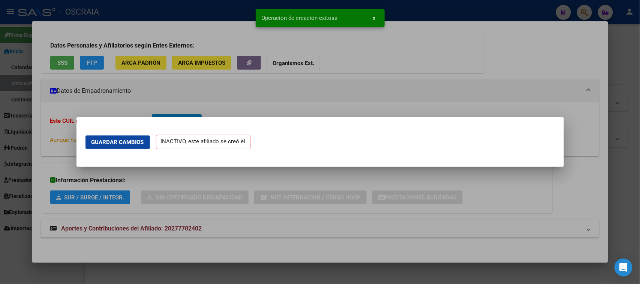
scroll to position [0, 0]
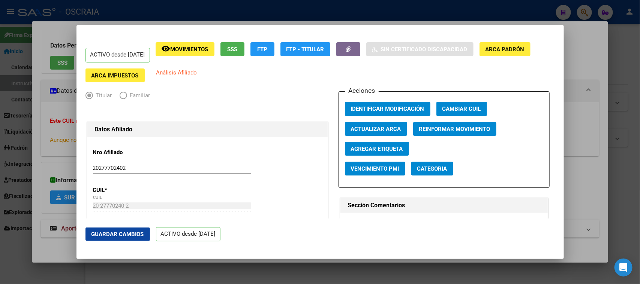
click at [420, 16] on div at bounding box center [320, 142] width 640 height 284
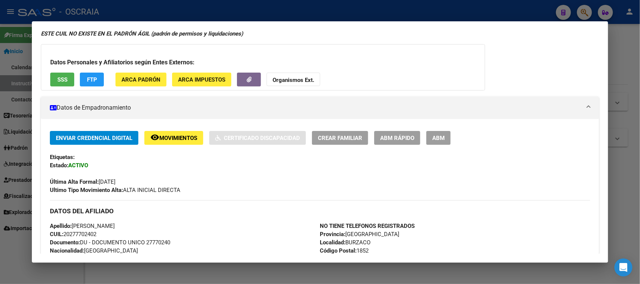
scroll to position [54, 0]
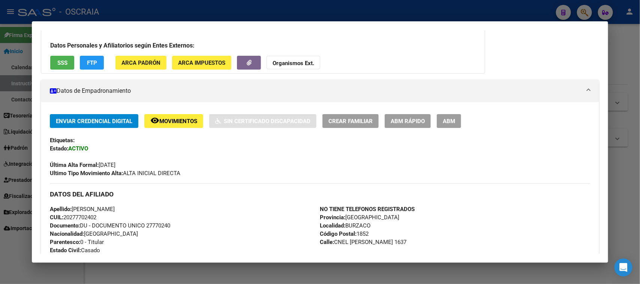
click at [457, 123] on button "ABM" at bounding box center [449, 121] width 24 height 14
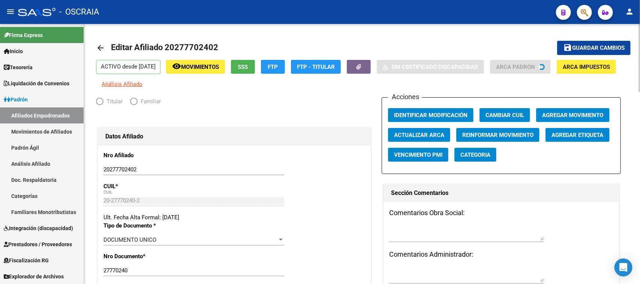
radio input "true"
type input "30-56346545-6"
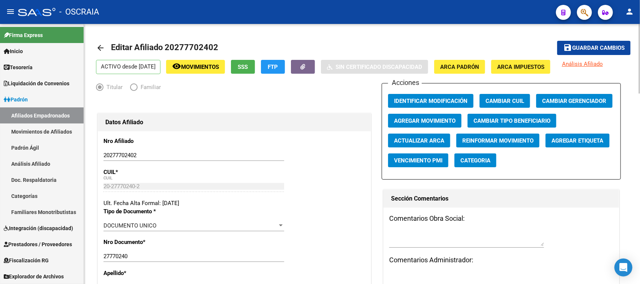
click at [434, 121] on span "Agregar Movimiento" at bounding box center [424, 121] width 61 height 7
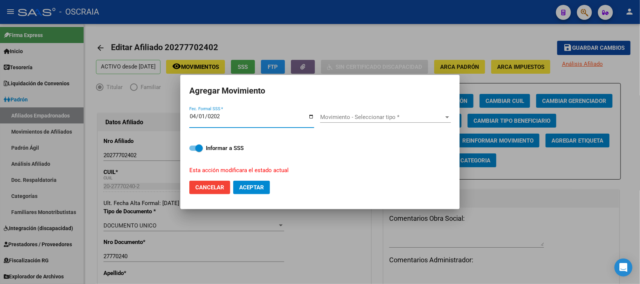
type input "[DATE]"
click at [379, 112] on div "Movimiento - Seleccionar tipo * Movimiento - Seleccionar tipo *" at bounding box center [385, 117] width 131 height 11
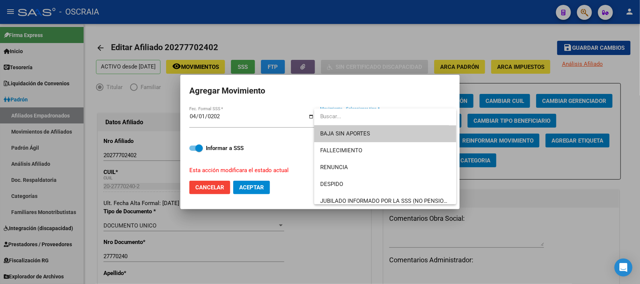
click at [379, 113] on input "dropdown search" at bounding box center [381, 116] width 135 height 17
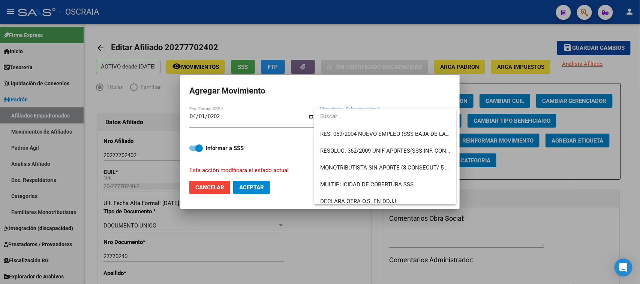
scroll to position [243, 0]
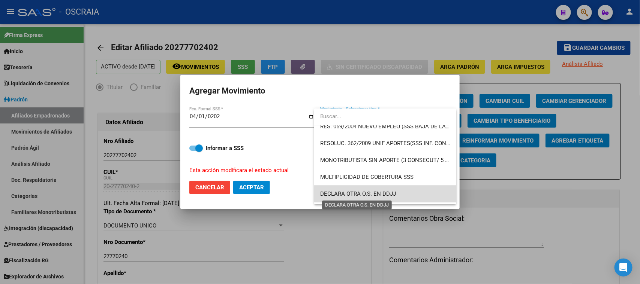
click at [389, 195] on span "DECLARA OTRA O.S. EN DDJJ" at bounding box center [358, 194] width 76 height 7
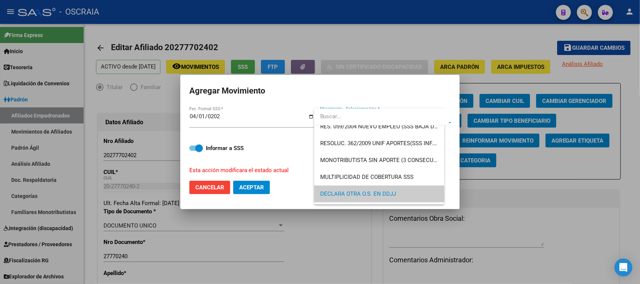
scroll to position [241, 0]
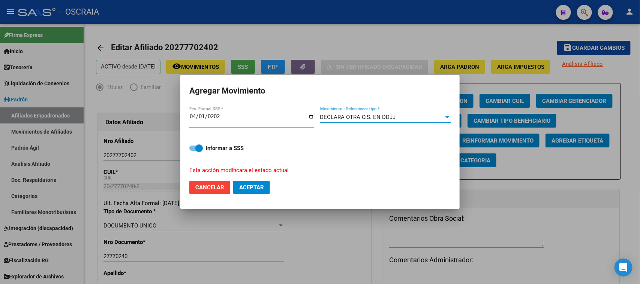
drag, startPoint x: 397, startPoint y: 117, endPoint x: 313, endPoint y: 120, distance: 84.0
click at [313, 120] on div "[DATE] Fec. Formal SSS * DECLARA OTRA O.S. EN DDJJ Movimiento - Seleccionar tip…" at bounding box center [319, 140] width 261 height 69
copy div "Fec. Formal SSS * DECLARA OTRA O.S. EN DDJJ"
click at [320, 151] on label "Informar a SSS" at bounding box center [319, 148] width 261 height 9
click at [193, 151] on input "Informar a SSS" at bounding box center [193, 151] width 0 height 0
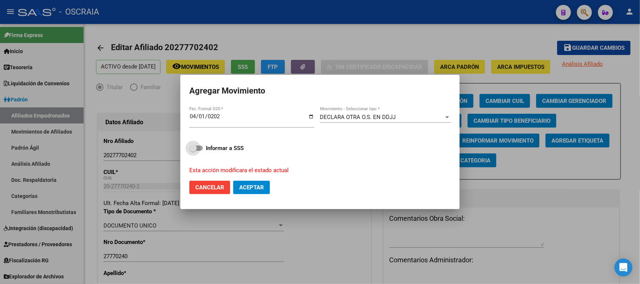
click at [199, 146] on span at bounding box center [195, 148] width 13 height 5
click at [193, 151] on input "Informar a SSS" at bounding box center [193, 151] width 0 height 0
checkbox input "true"
click at [264, 186] on button "Aceptar" at bounding box center [251, 187] width 37 height 13
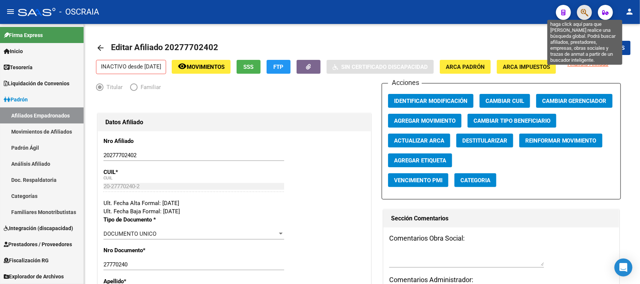
click at [585, 10] on icon "button" at bounding box center [584, 12] width 7 height 9
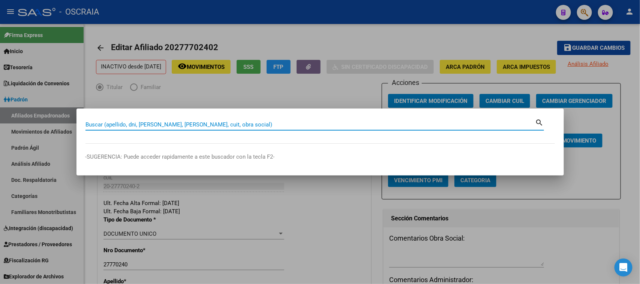
click at [415, 44] on div at bounding box center [320, 142] width 640 height 284
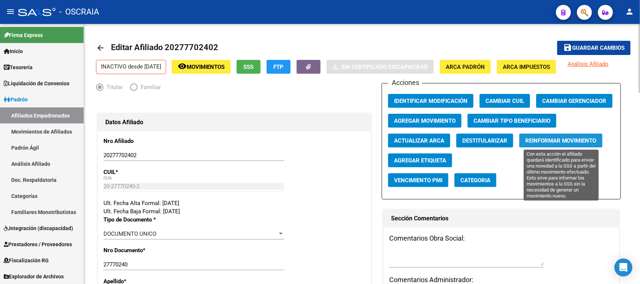
click at [540, 139] on span "Reinformar Movimiento" at bounding box center [560, 141] width 71 height 7
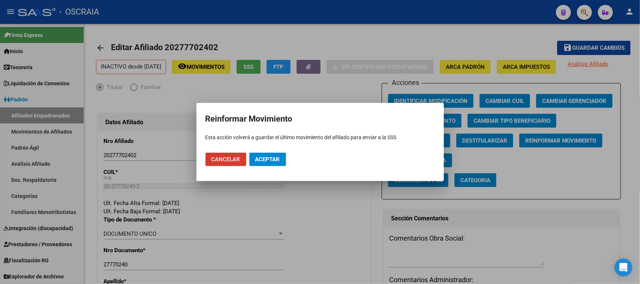
click at [266, 160] on span "Aceptar" at bounding box center [267, 159] width 25 height 7
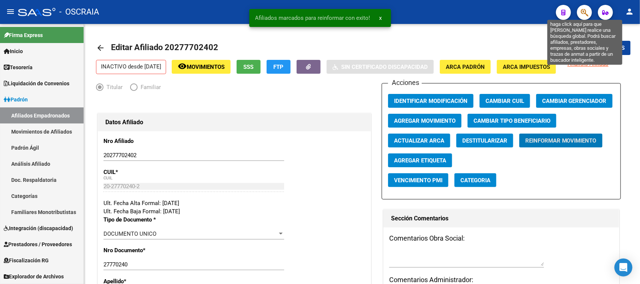
click at [582, 12] on icon "button" at bounding box center [584, 12] width 7 height 9
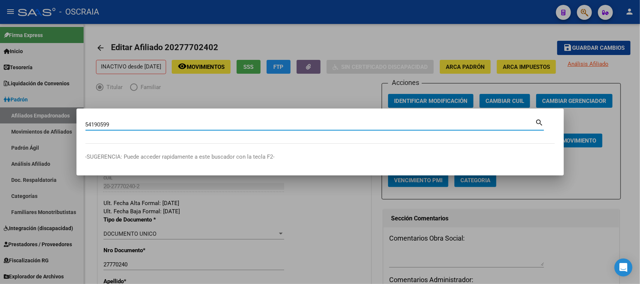
type input "54190599"
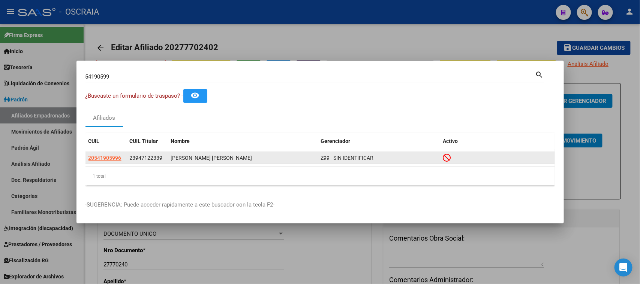
click at [107, 153] on datatable-body-cell "20541905996" at bounding box center [105, 158] width 41 height 12
click at [106, 157] on span "20541905996" at bounding box center [104, 158] width 33 height 6
type textarea "20541905996"
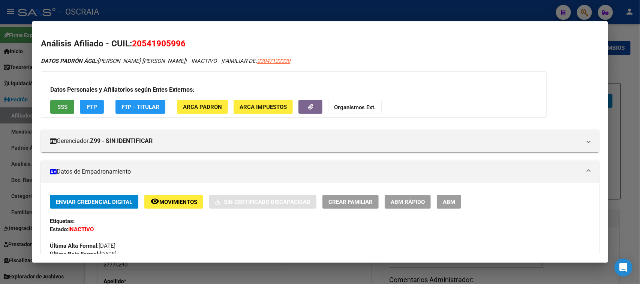
click at [60, 105] on span "SSS" at bounding box center [62, 107] width 10 height 7
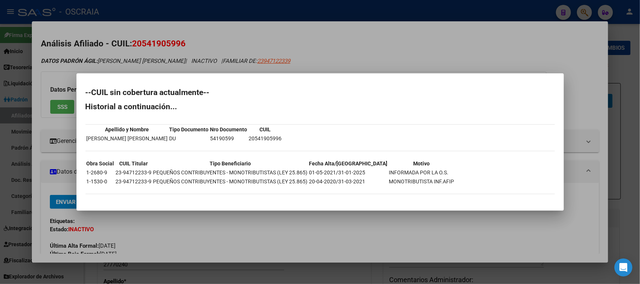
click at [304, 27] on div at bounding box center [320, 142] width 640 height 284
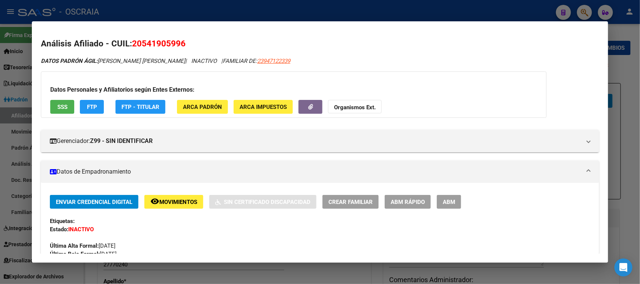
click at [313, 12] on div at bounding box center [320, 142] width 640 height 284
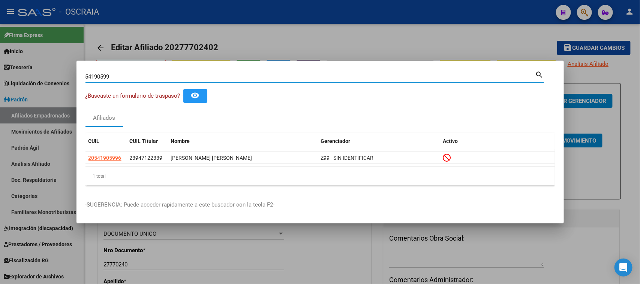
click at [129, 75] on input "54190599" at bounding box center [310, 76] width 450 height 7
drag, startPoint x: 129, startPoint y: 75, endPoint x: 0, endPoint y: 69, distance: 128.7
click at [0, 69] on div "54190599 Buscar (apellido, dni, cuil, nro traspaso, cuit, obra social) search ¿…" at bounding box center [320, 142] width 640 height 284
type input "27239994267"
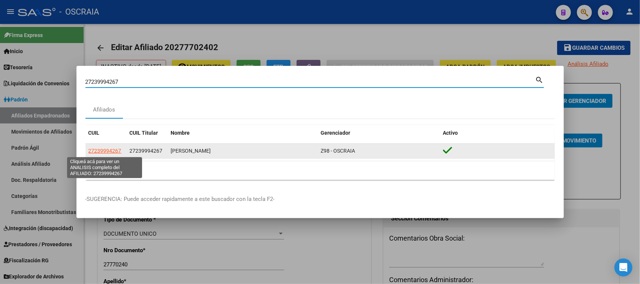
click at [92, 149] on span "27239994267" at bounding box center [104, 151] width 33 height 6
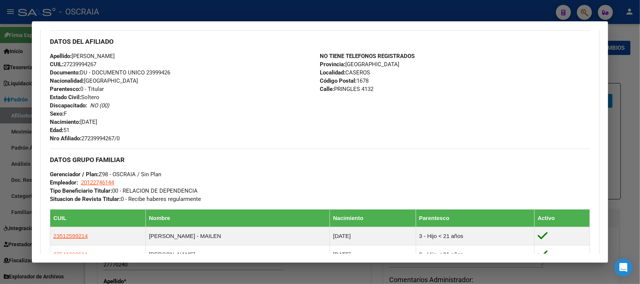
scroll to position [281, 0]
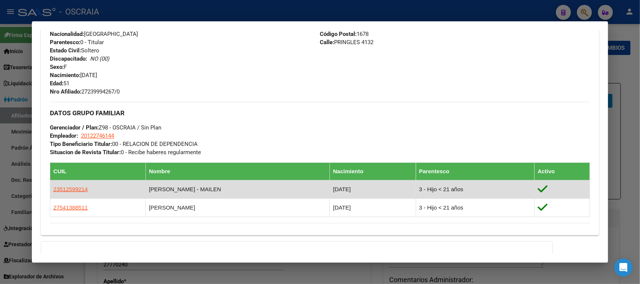
click at [159, 189] on td "[PERSON_NAME] - MAILEN" at bounding box center [238, 190] width 184 height 18
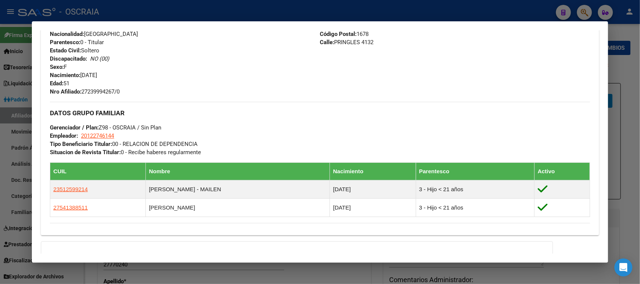
copy td "[PERSON_NAME] - MAILEN"
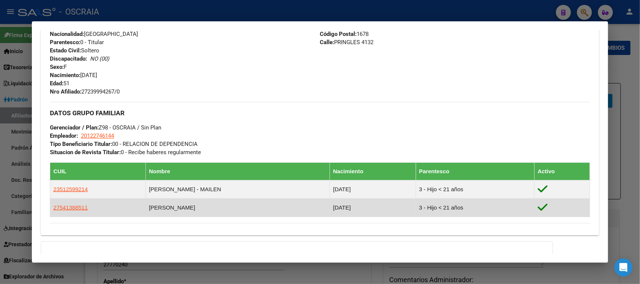
click at [180, 207] on td "[PERSON_NAME]" at bounding box center [238, 208] width 184 height 18
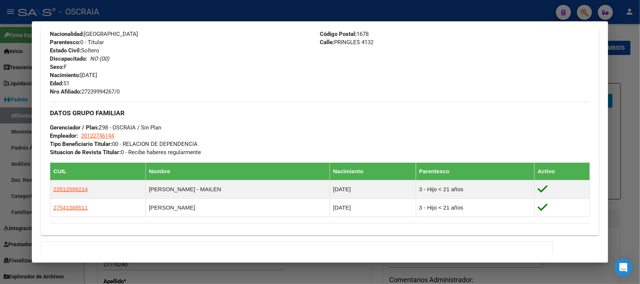
copy td "[PERSON_NAME]"
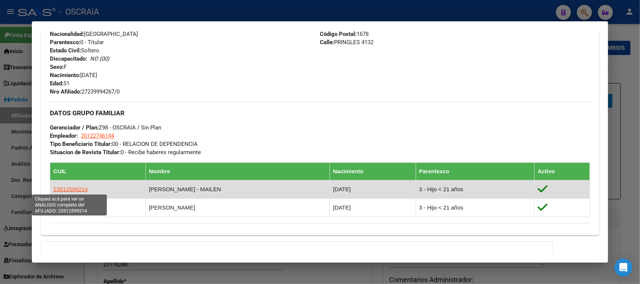
click at [63, 188] on span "23512599214" at bounding box center [70, 189] width 34 height 6
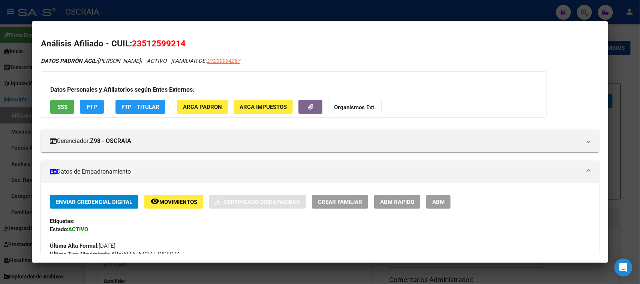
click at [176, 42] on span "23512599214" at bounding box center [159, 44] width 54 height 10
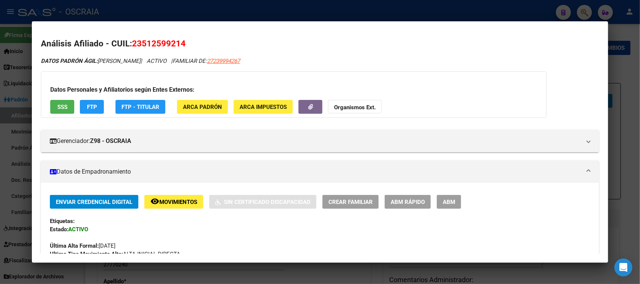
click at [176, 42] on span "23512599214" at bounding box center [159, 44] width 54 height 10
click at [153, 44] on span "23512599214" at bounding box center [159, 44] width 54 height 10
click at [238, 58] on span "27239994267" at bounding box center [223, 61] width 33 height 7
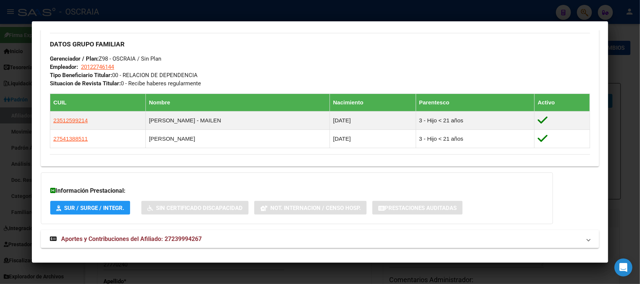
scroll to position [360, 0]
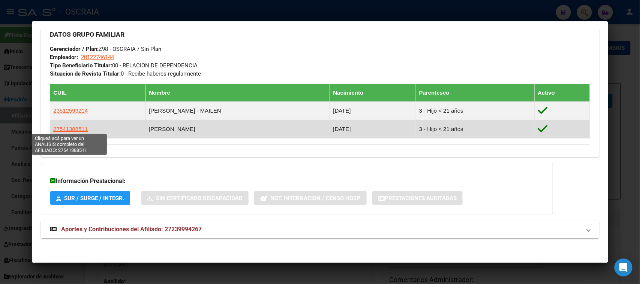
click at [75, 126] on span "27541388511" at bounding box center [70, 129] width 34 height 6
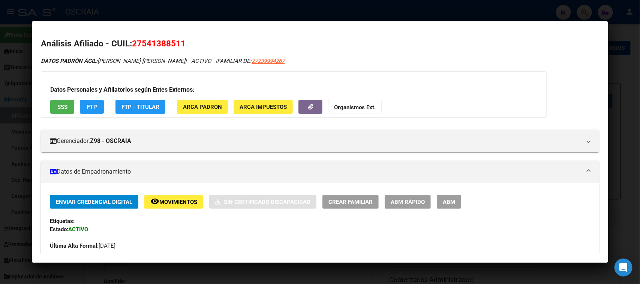
click at [159, 44] on span "27541388511" at bounding box center [159, 44] width 54 height 10
copy span "27541388511"
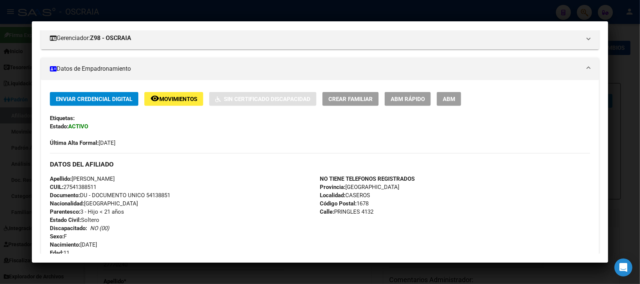
scroll to position [0, 0]
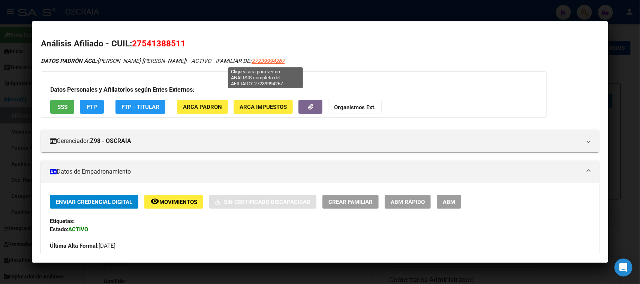
click at [266, 58] on span "27239994267" at bounding box center [267, 61] width 33 height 7
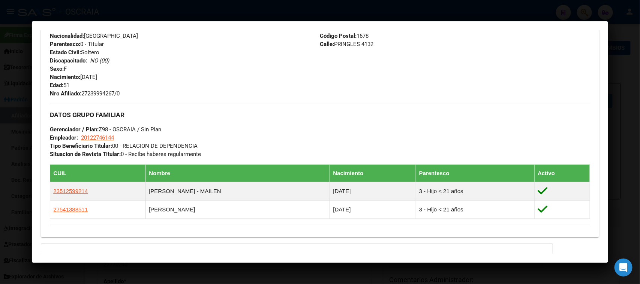
scroll to position [360, 0]
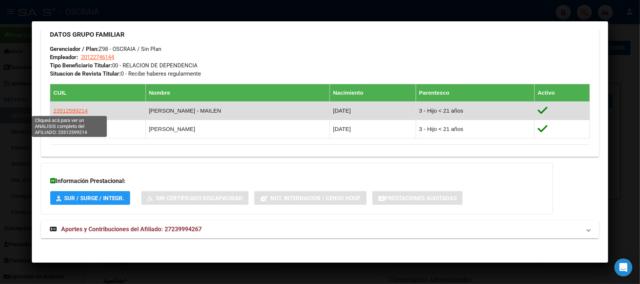
click at [82, 108] on span "23512599214" at bounding box center [70, 111] width 34 height 6
type textarea "23512599214"
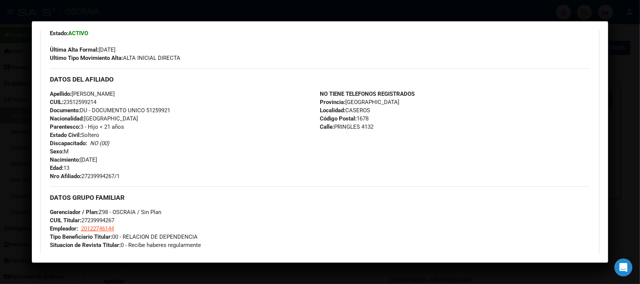
scroll to position [187, 0]
